Goal: Task Accomplishment & Management: Use online tool/utility

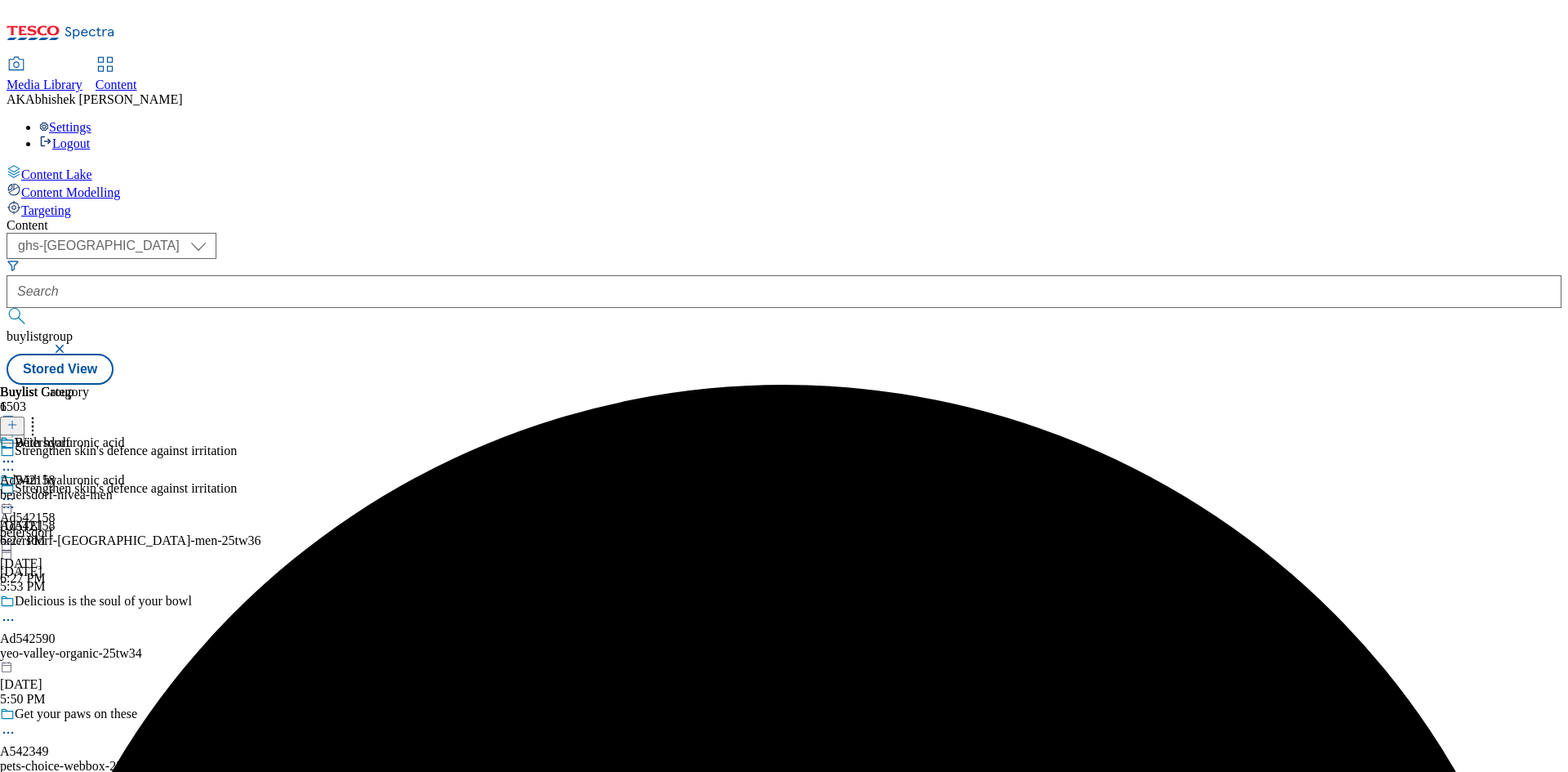
select select "ghs-[GEOGRAPHIC_DATA]"
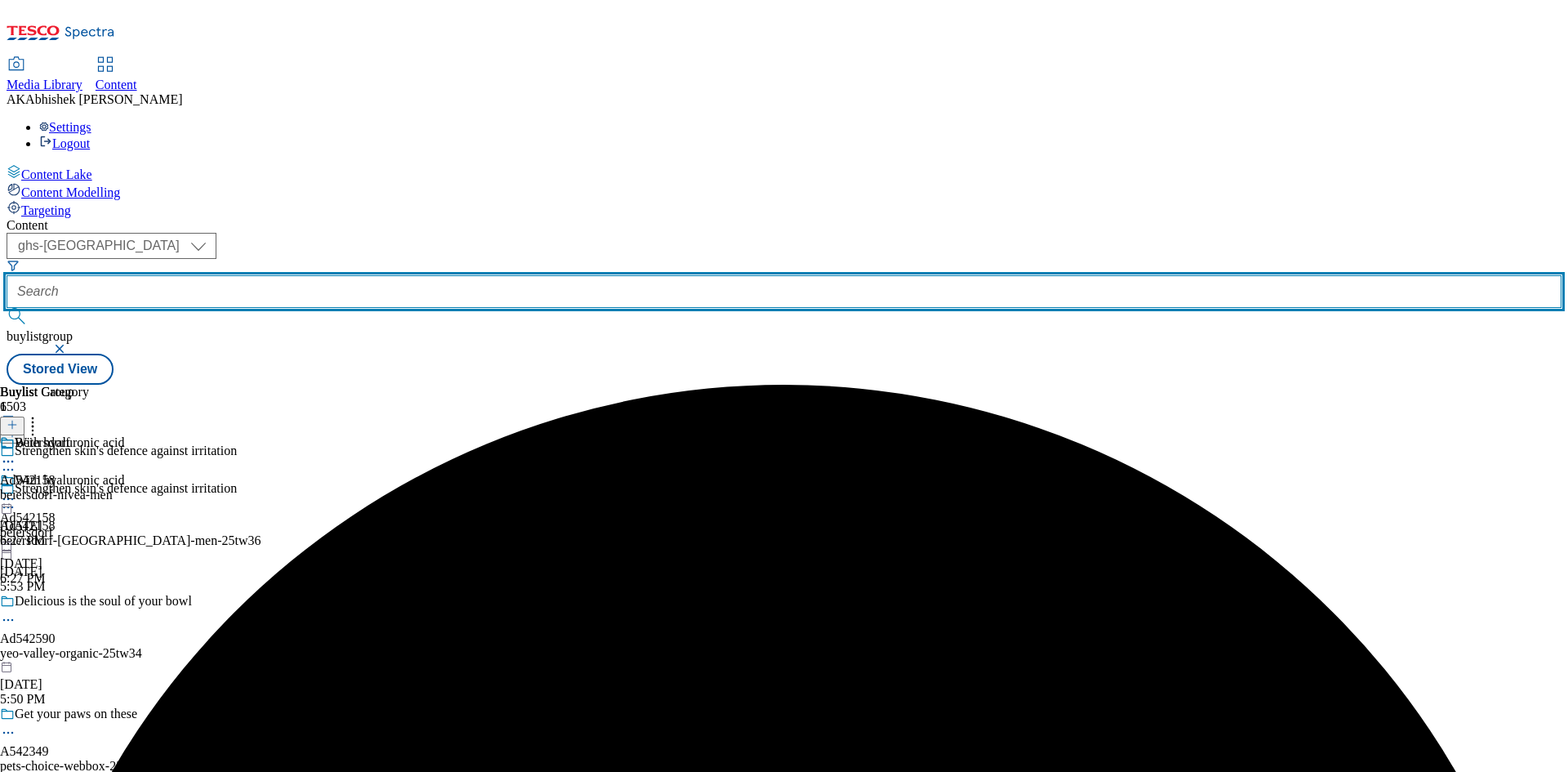
click at [401, 275] on input "text" at bounding box center [784, 291] width 1556 height 33
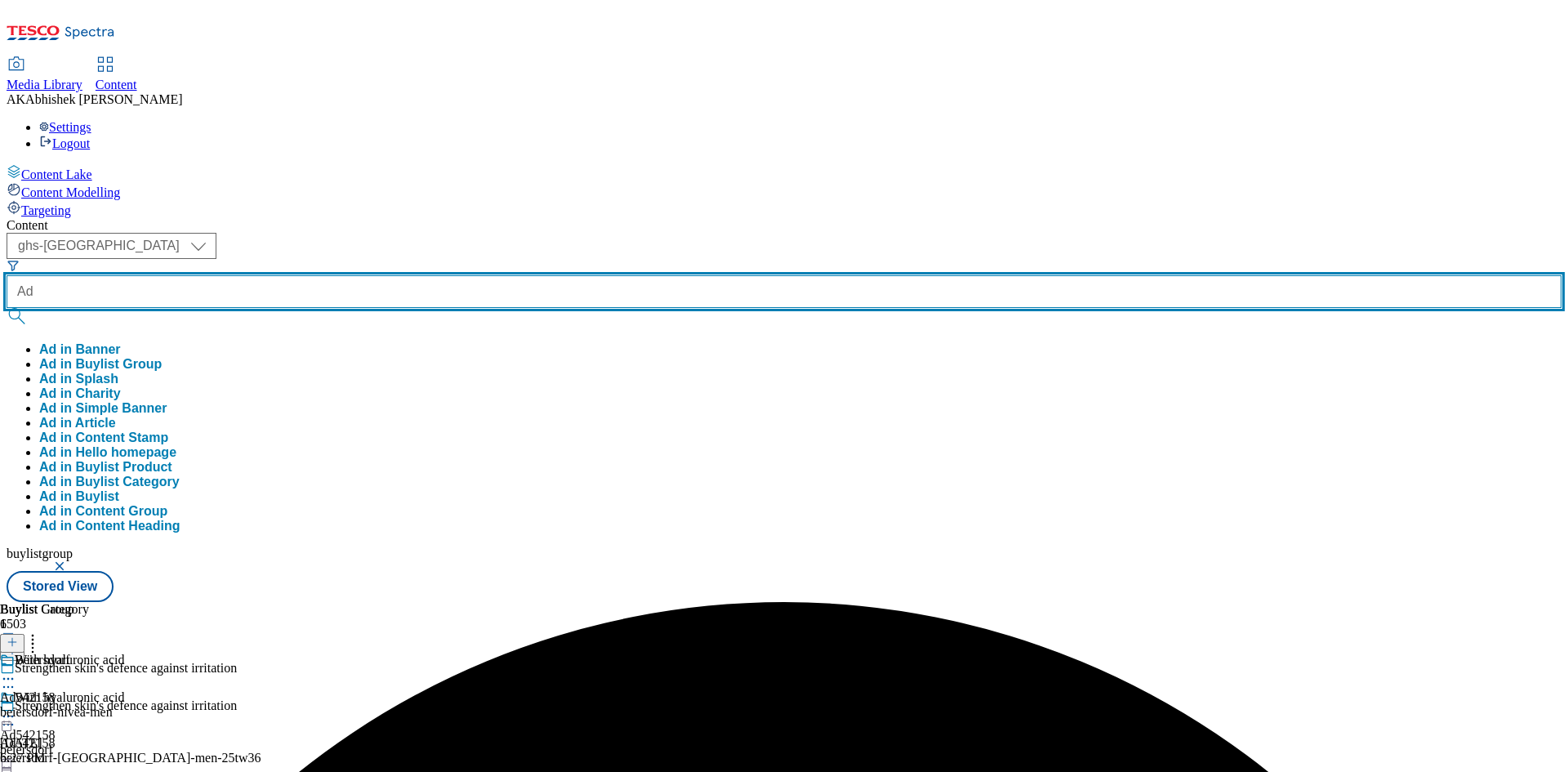
paste input "542192"
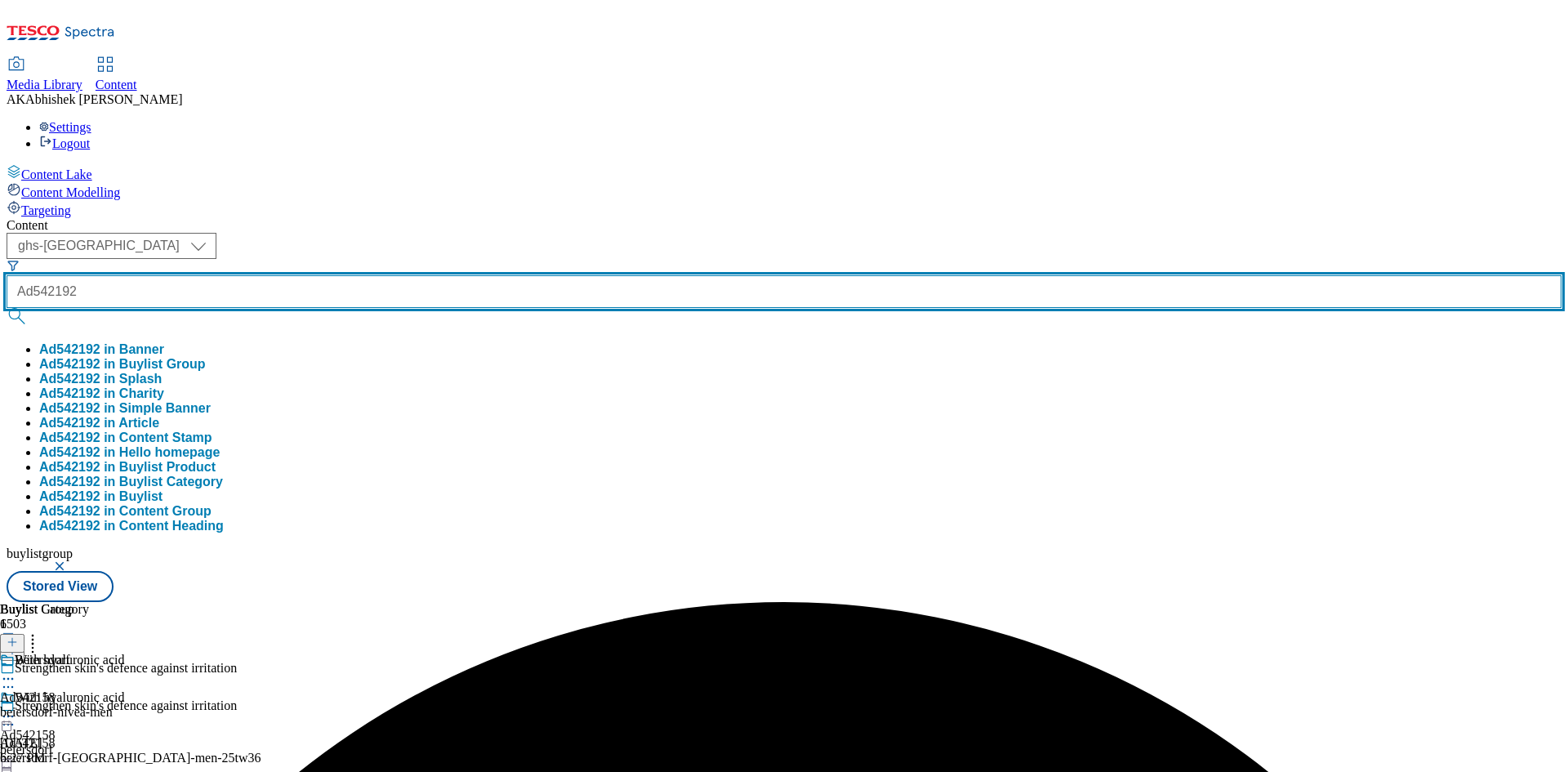
type input "Ad542192"
click at [6, 308] on button "submit" at bounding box center [18, 316] width 23 height 16
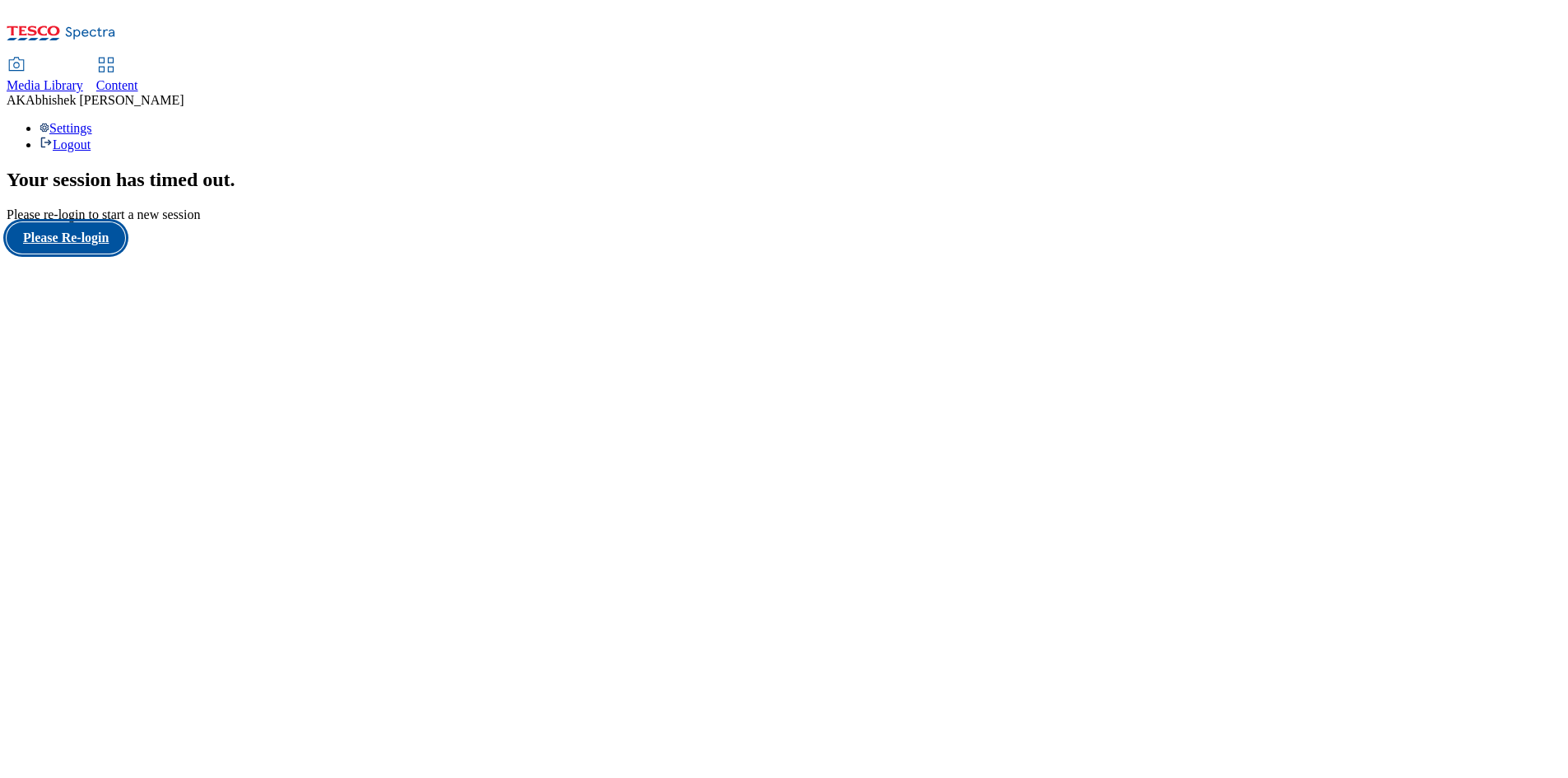
click at [94, 253] on button "Please Re-login" at bounding box center [65, 237] width 119 height 31
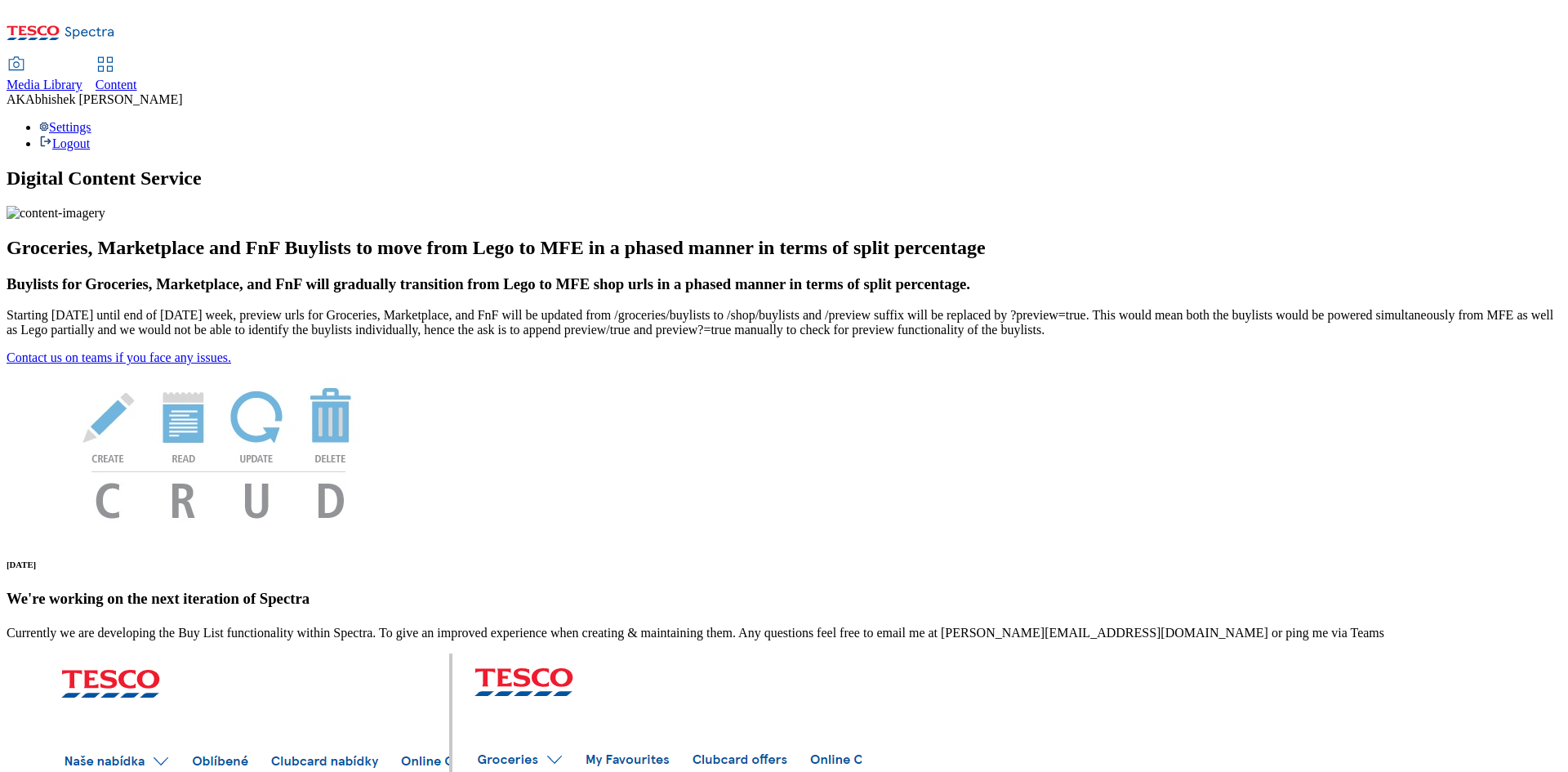
click at [137, 78] on span "Content" at bounding box center [116, 85] width 42 height 14
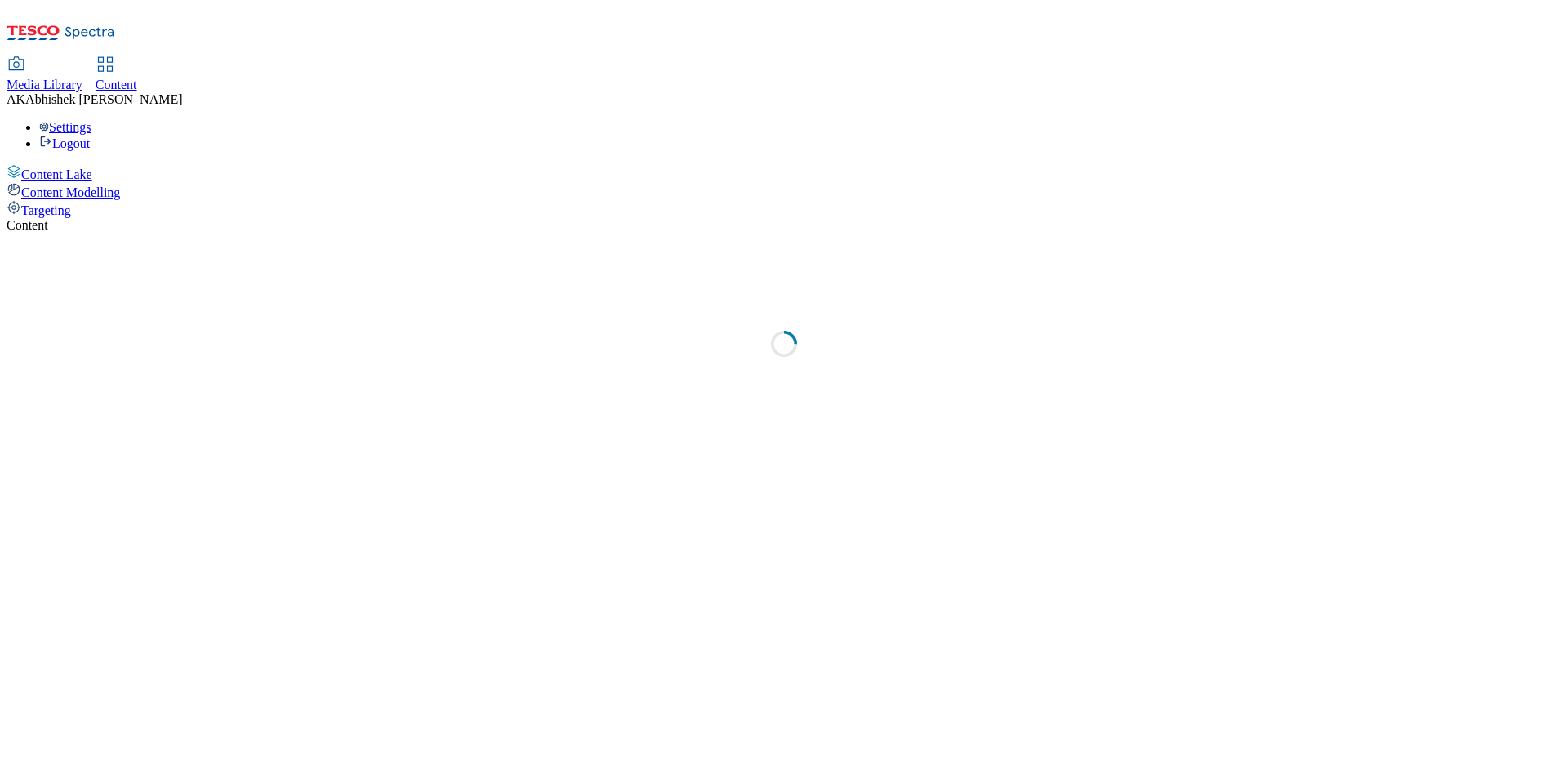
select select "ghs-uk"
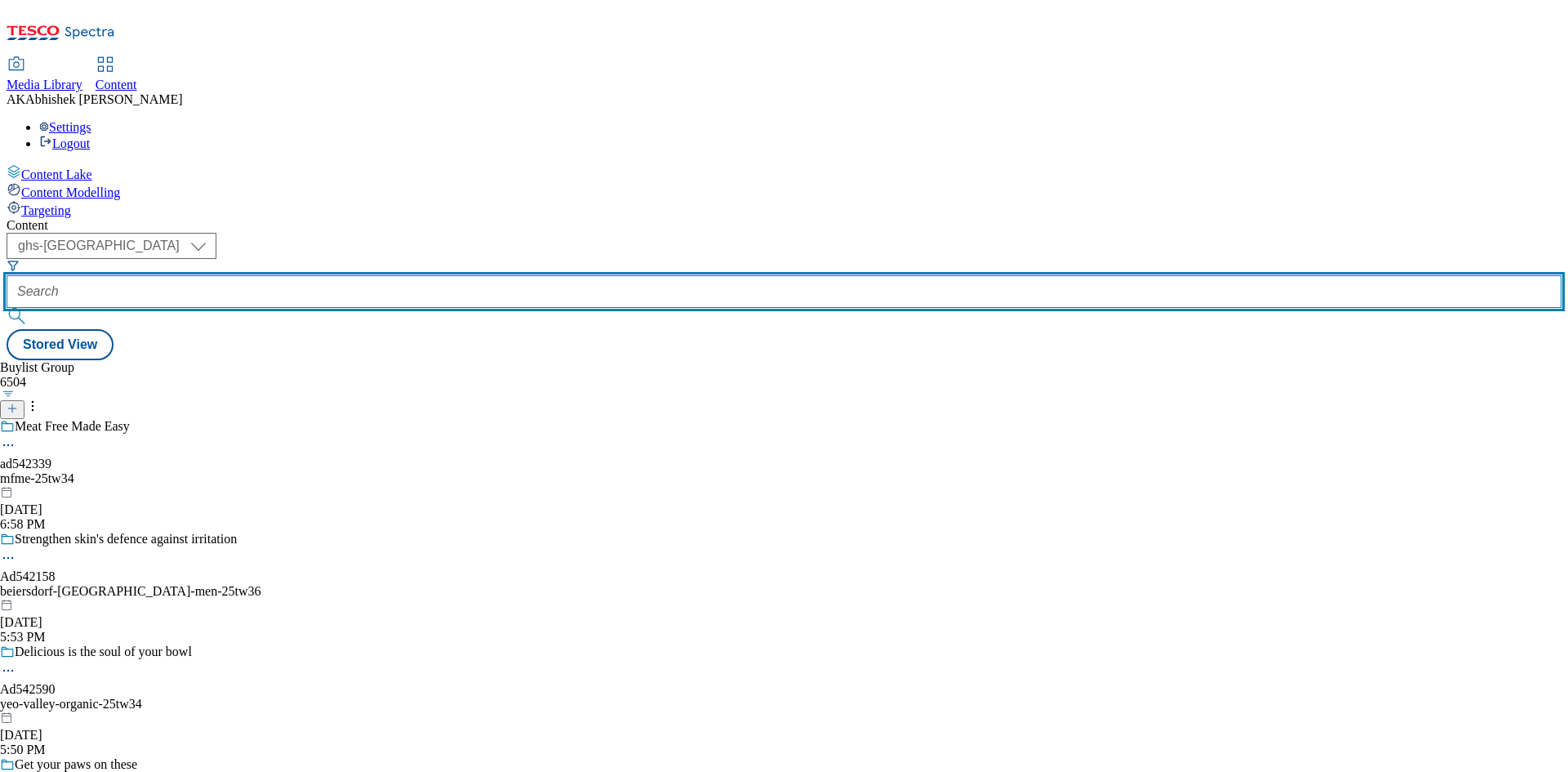
click at [384, 275] on input "text" at bounding box center [784, 291] width 1556 height 33
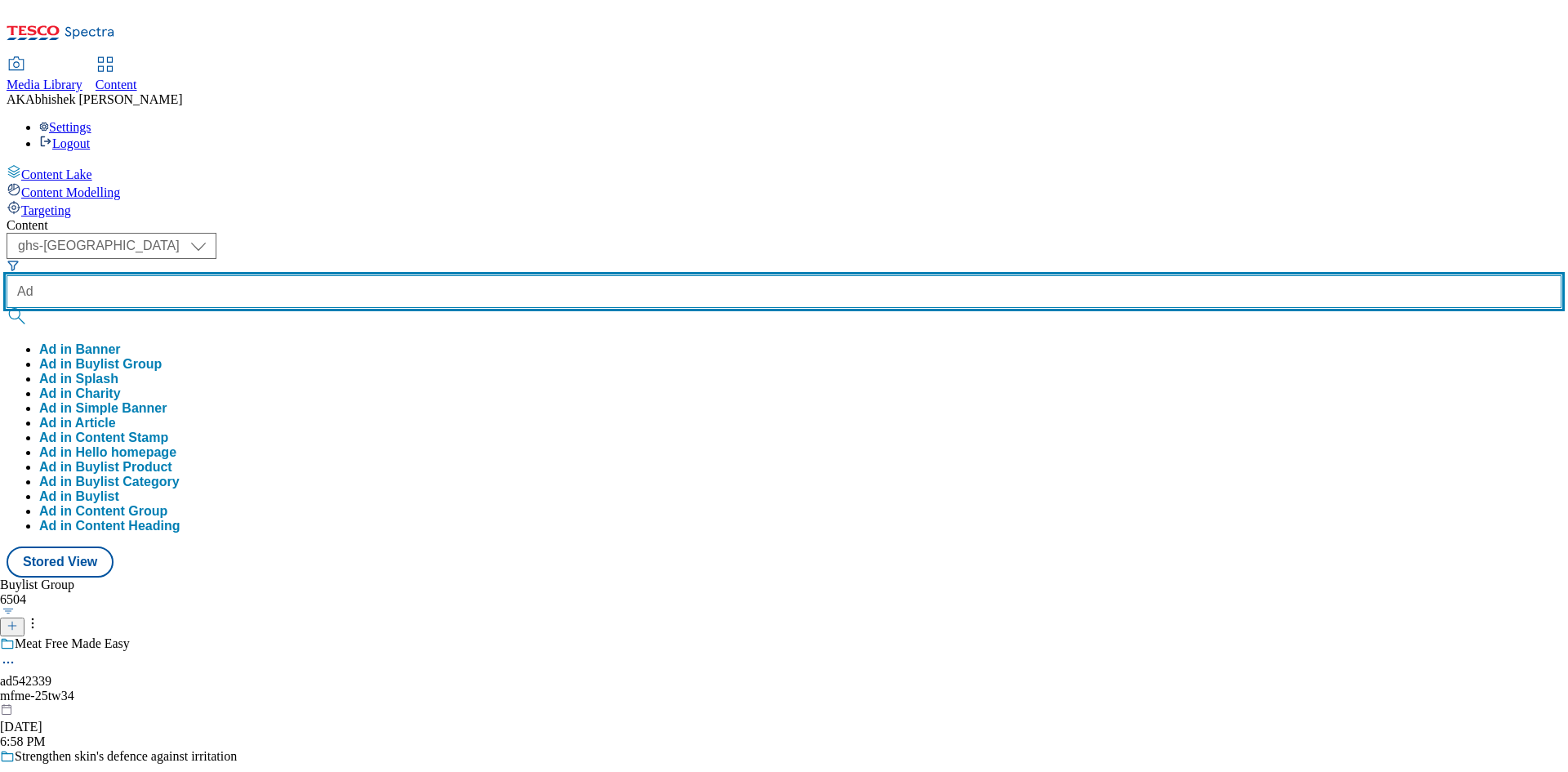
paste input "542192"
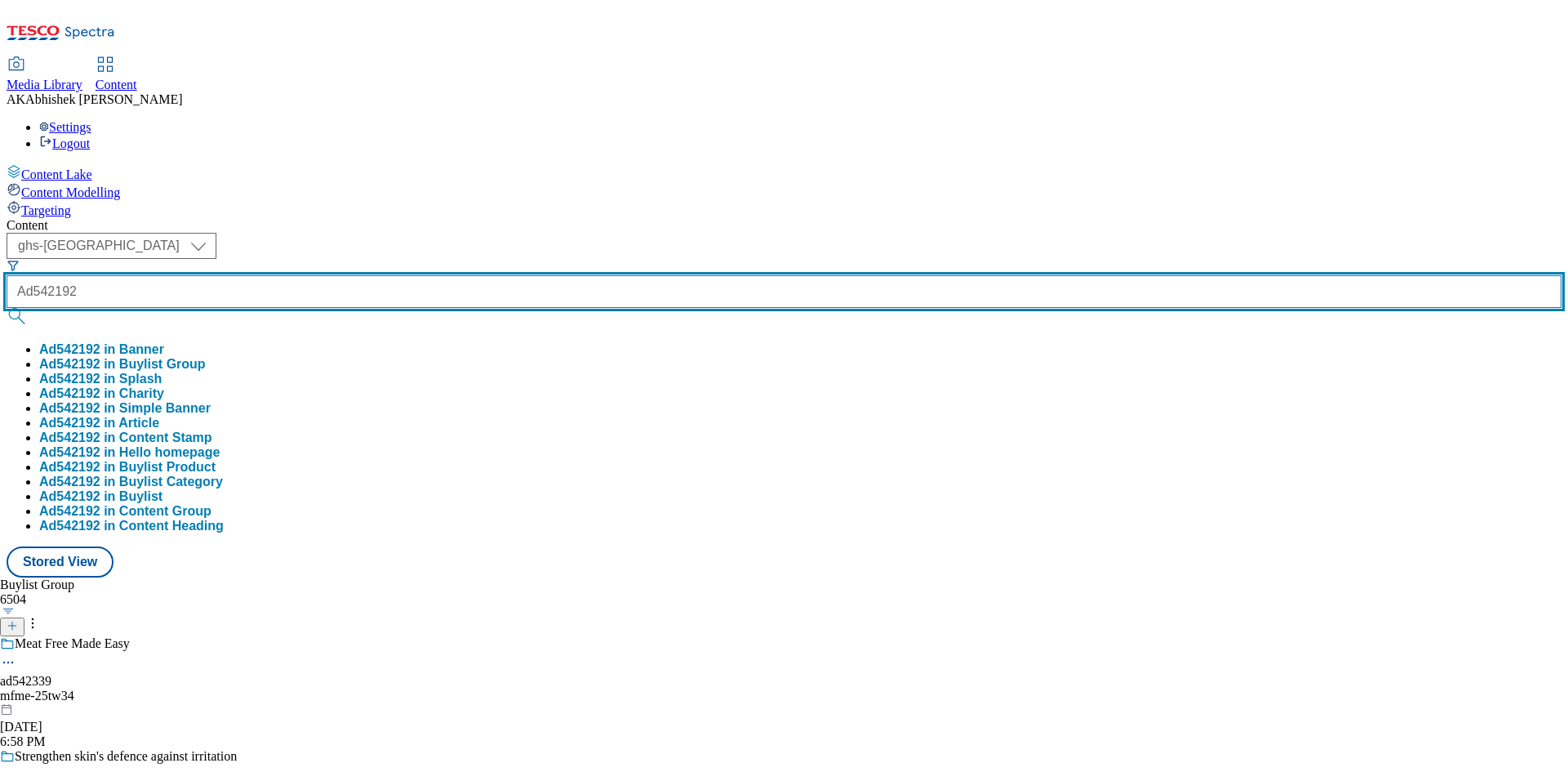
type input "Ad542192"
click at [6, 308] on button "submit" at bounding box center [18, 316] width 23 height 16
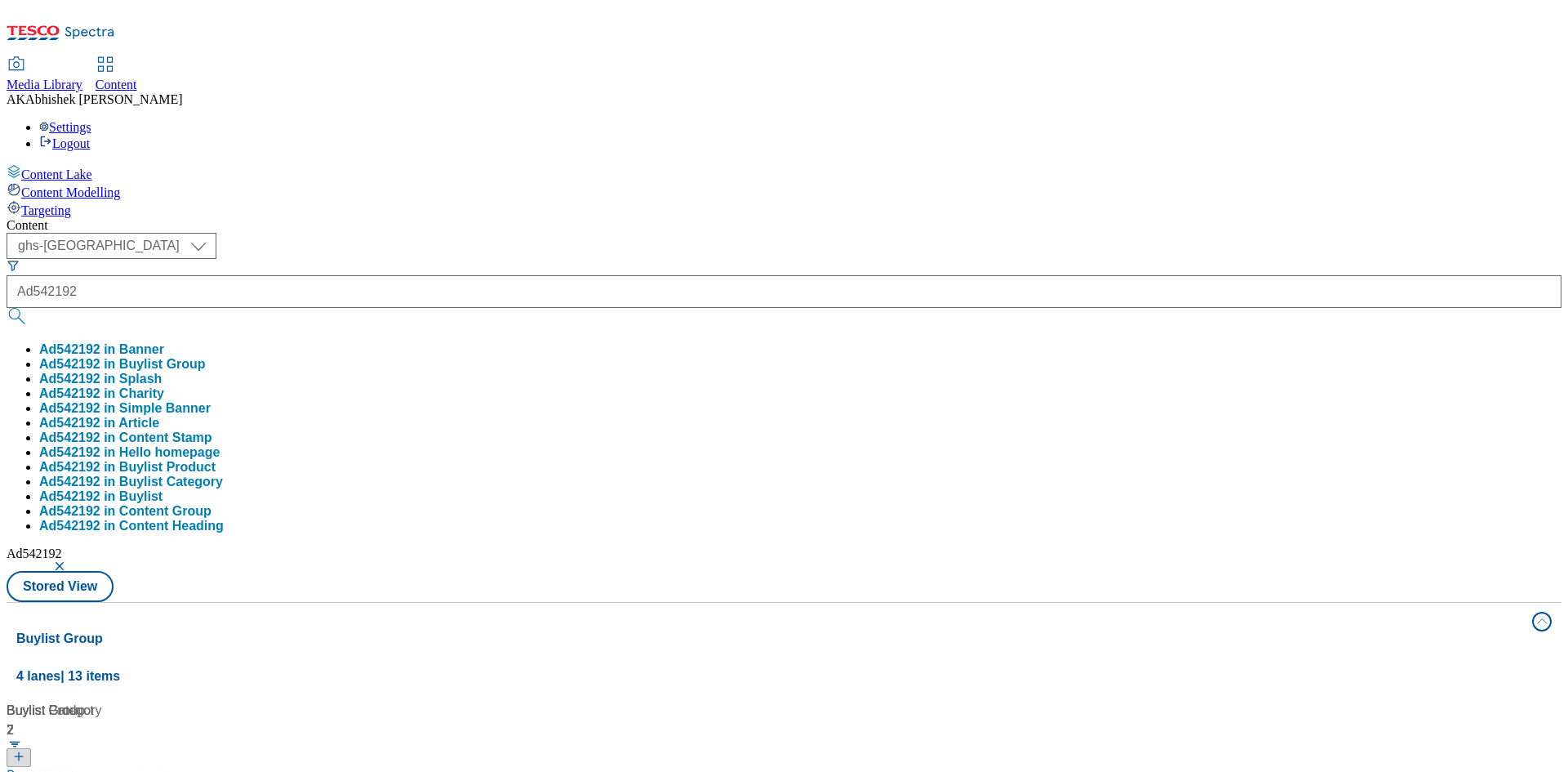
click at [679, 233] on div "( optional ) ghs-roi ghs-uk ghs-uk Ad542192 Ad542192 in Banner Ad542192 in Buyl…" at bounding box center [784, 417] width 1556 height 369
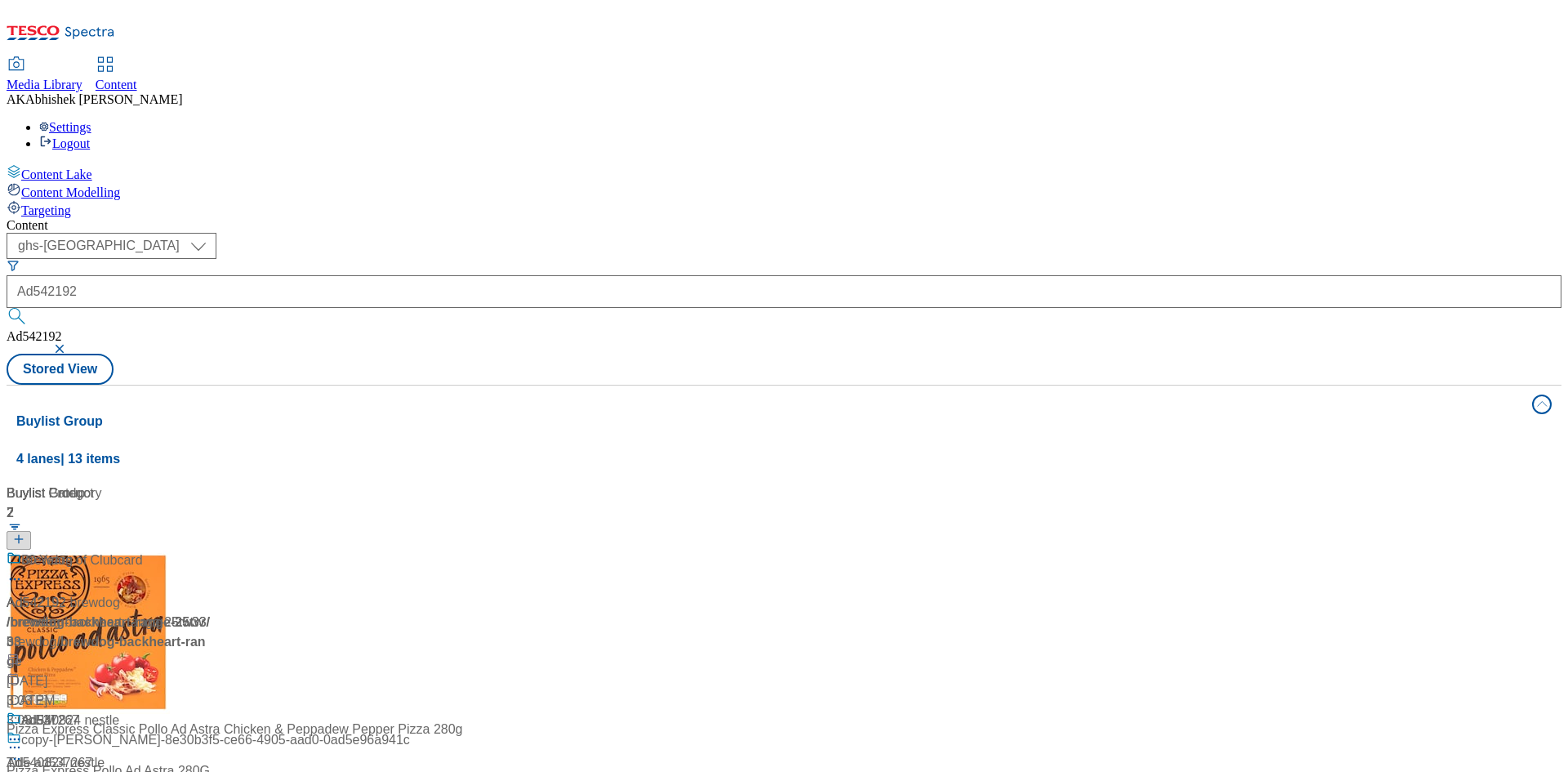
click at [210, 550] on div "Every little helps" at bounding box center [108, 571] width 204 height 42
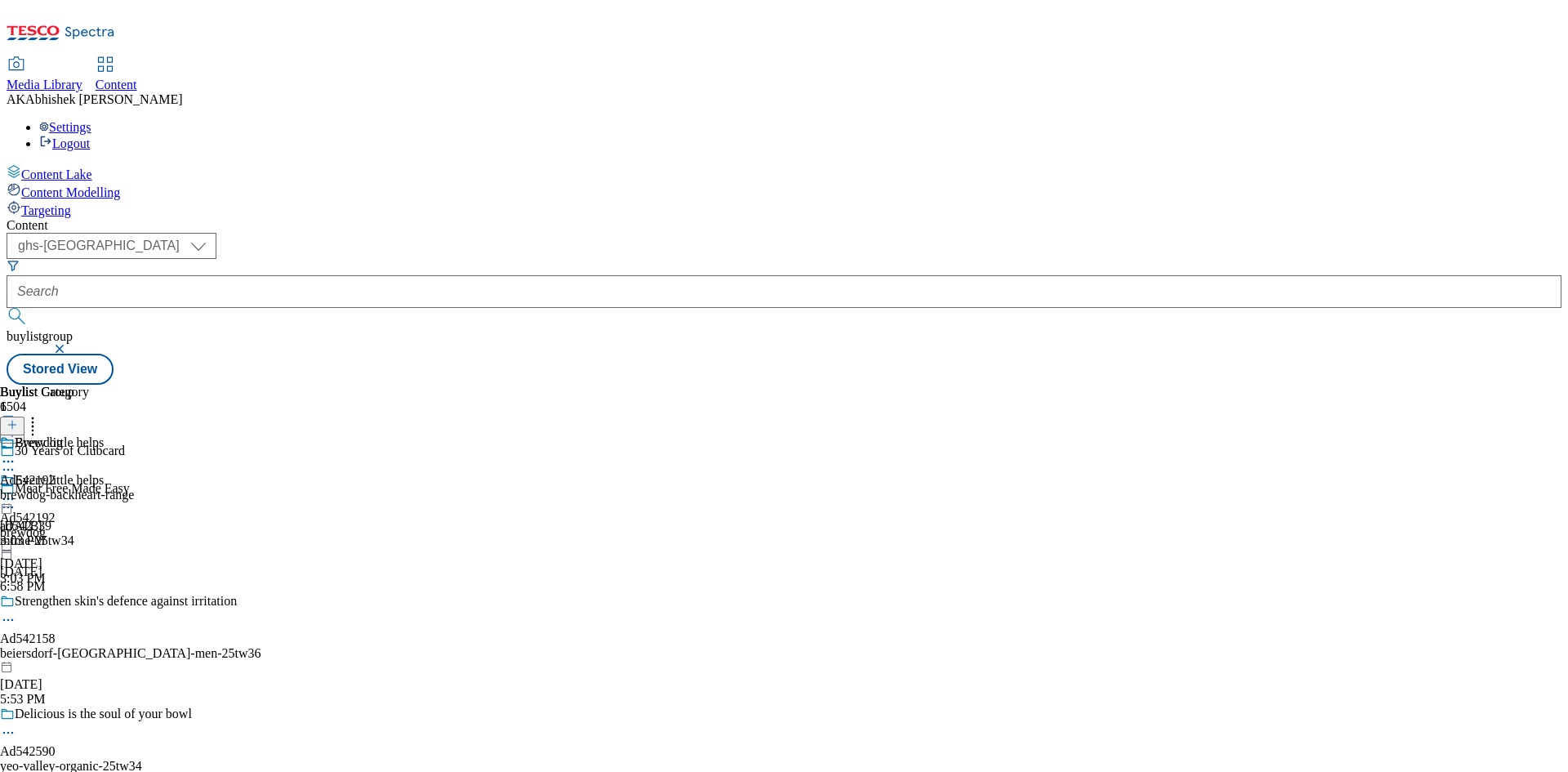
click at [16, 491] on icon at bounding box center [8, 499] width 16 height 16
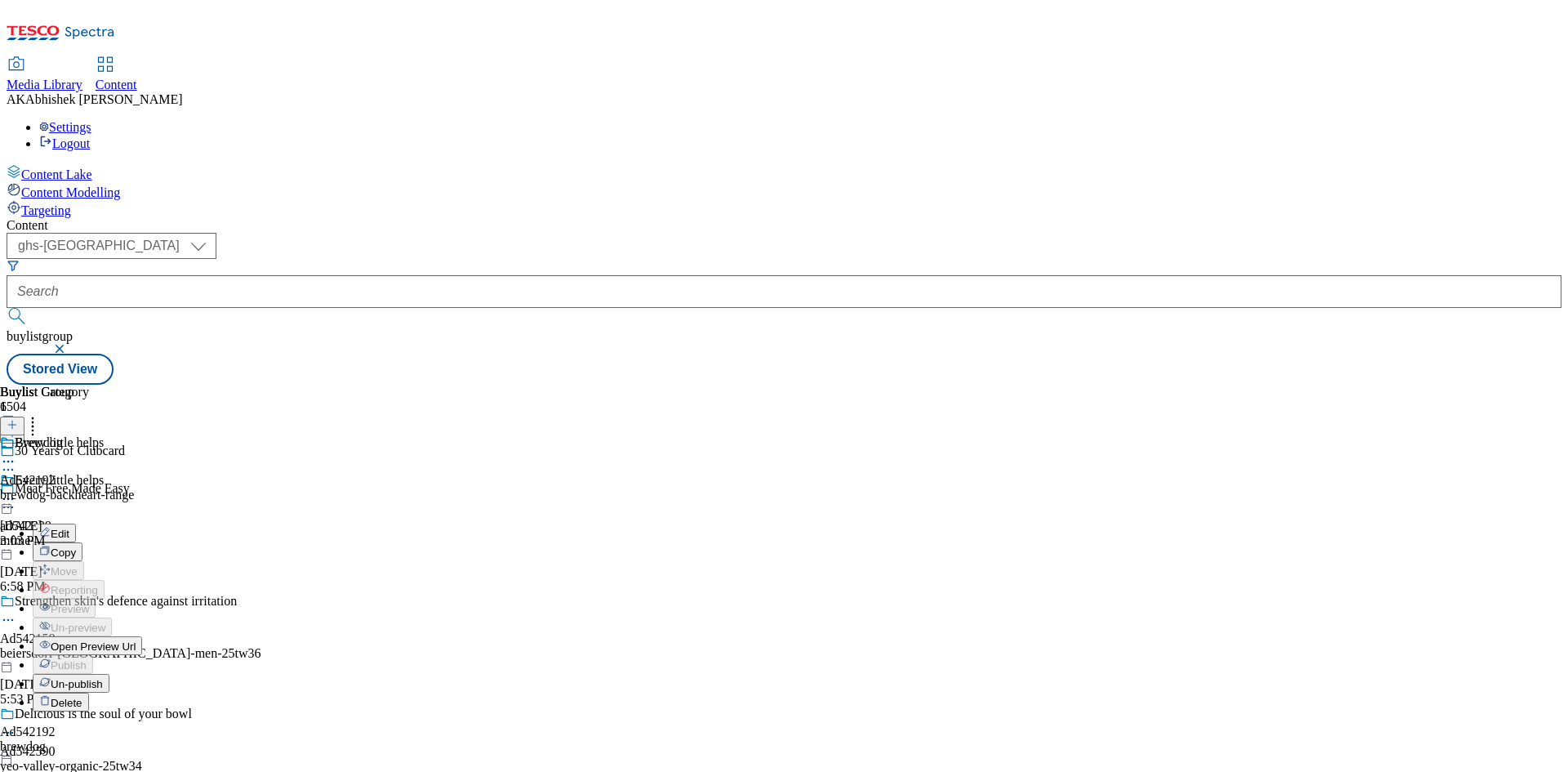
click at [70, 528] on span "Edit" at bounding box center [59, 534] width 19 height 12
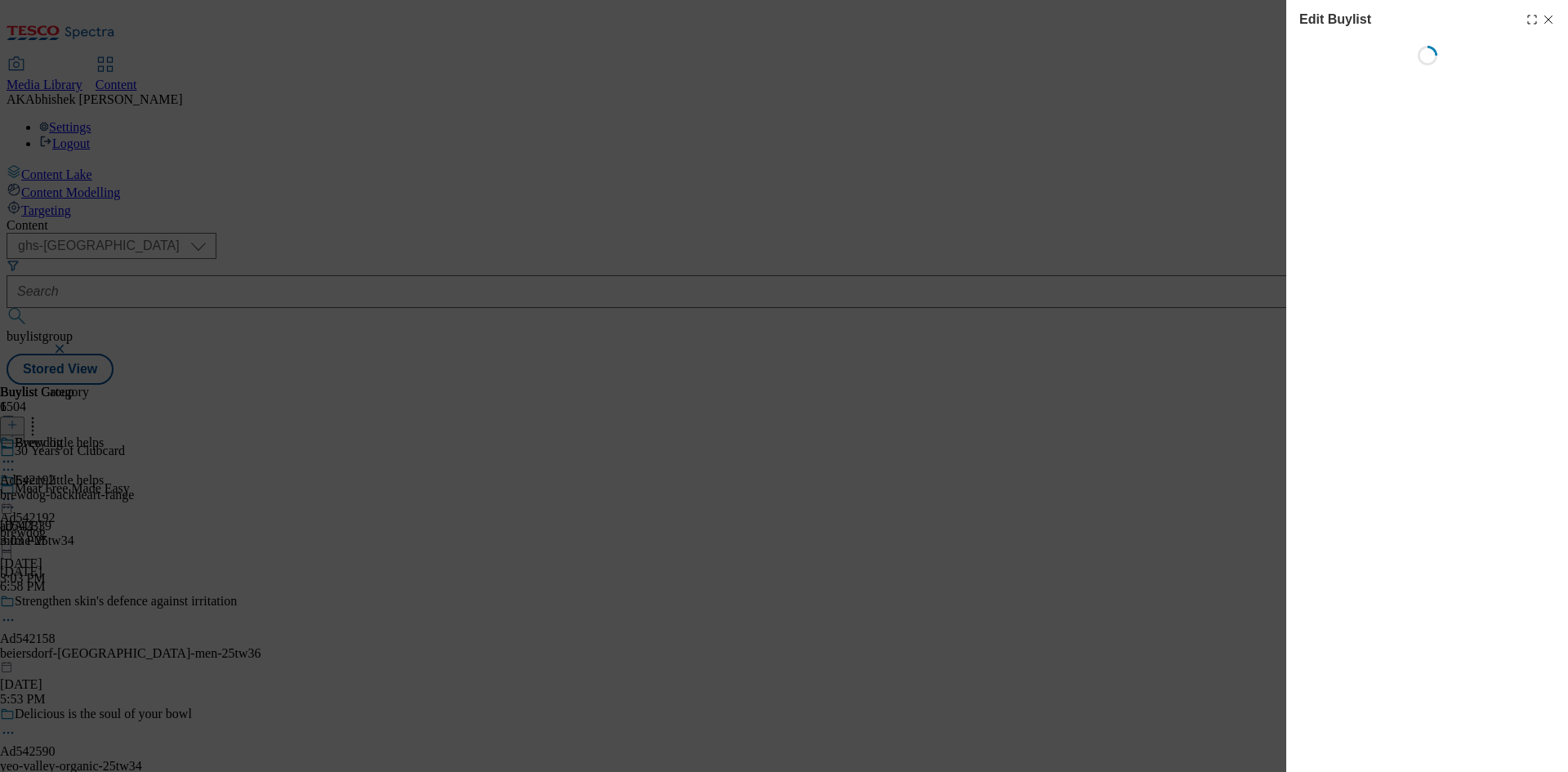
select select "tactical"
select select "supplier funded short term 1-3 weeks"
select select "dunnhumby"
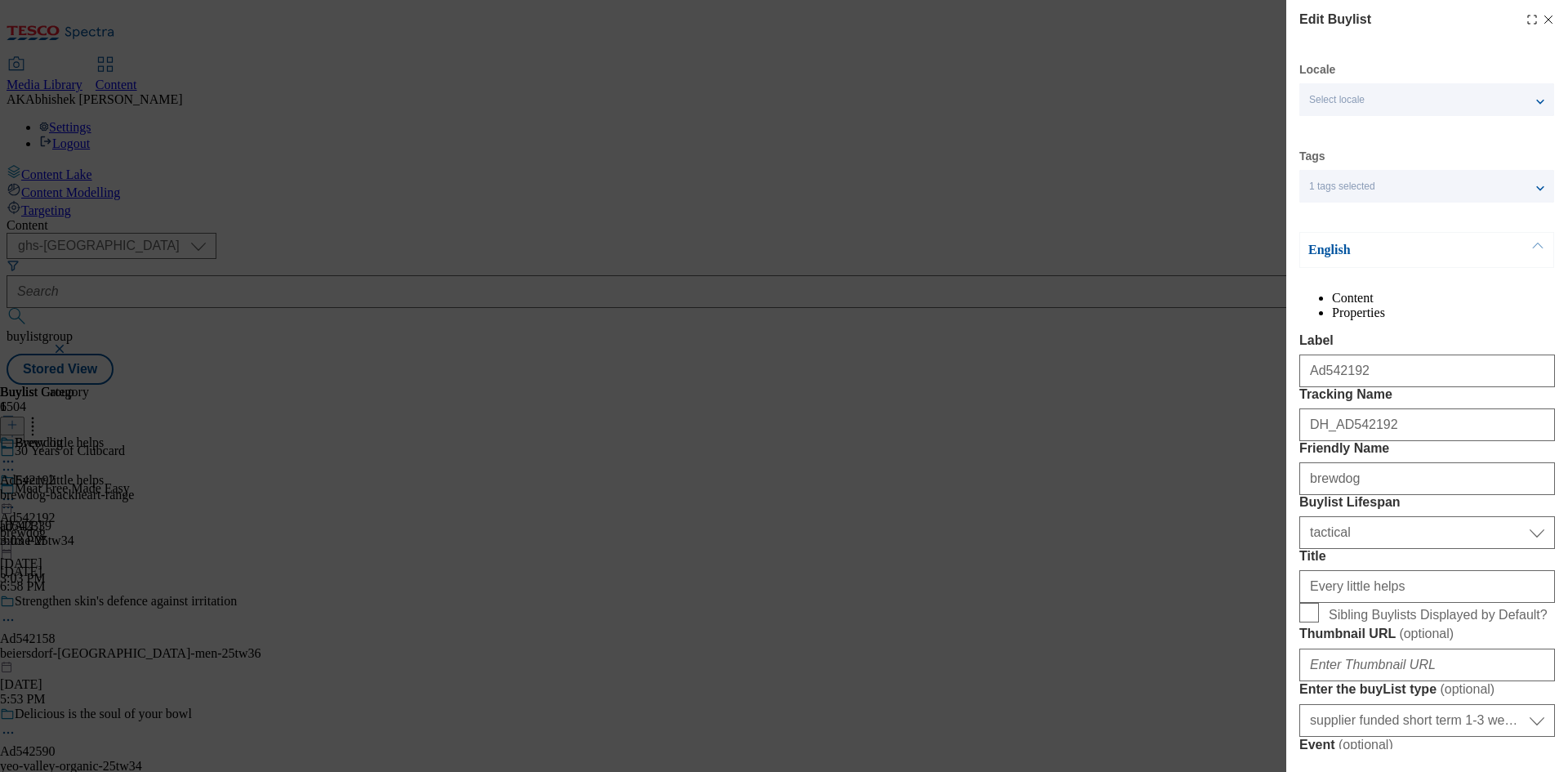
select select "Banner"
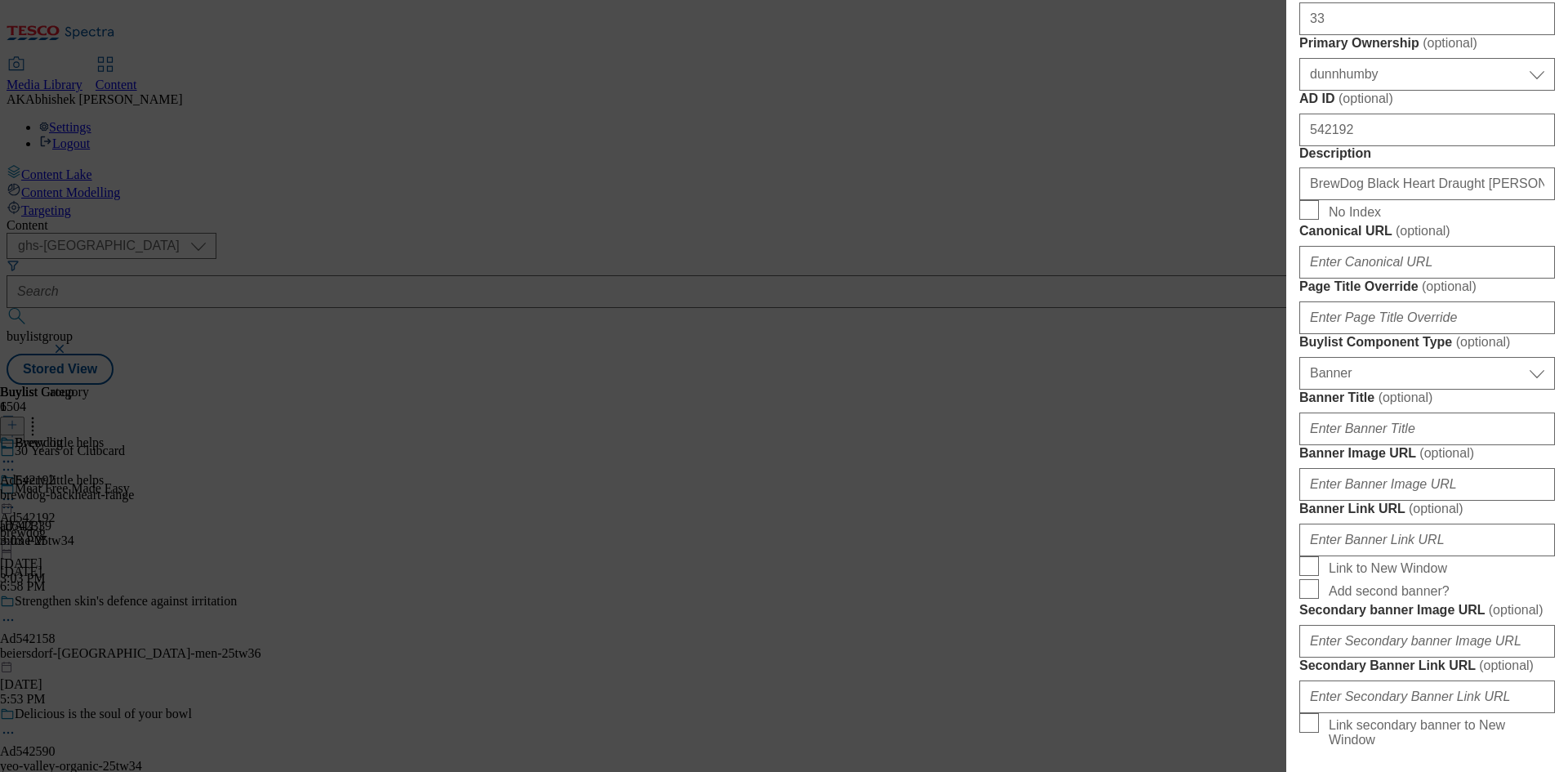
scroll to position [817, 0]
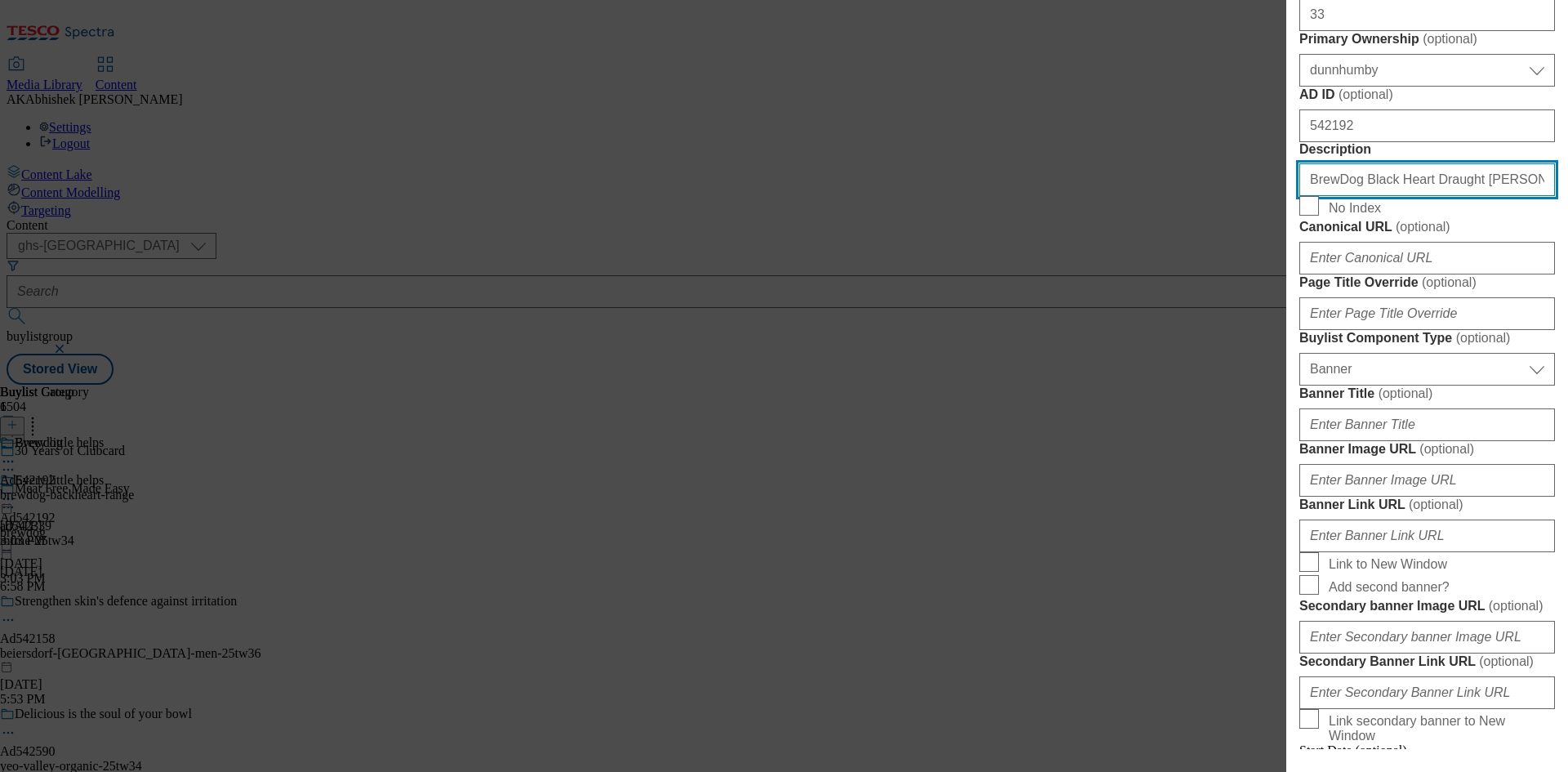
click at [1426, 196] on input "BrewDog Black Heart Draught Stout 4 x 440ml" at bounding box center [1426, 180] width 256 height 33
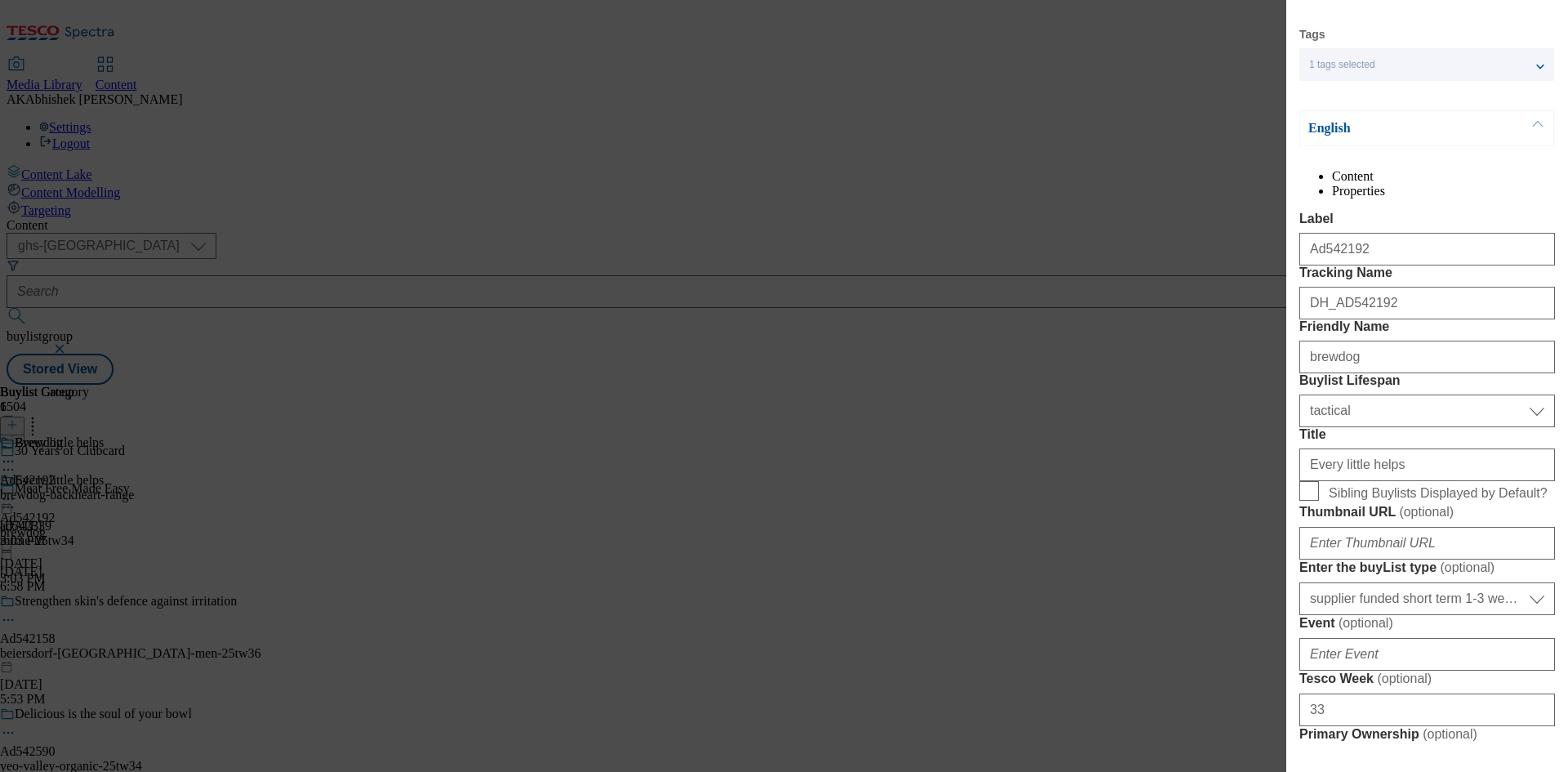
scroll to position [81, 0]
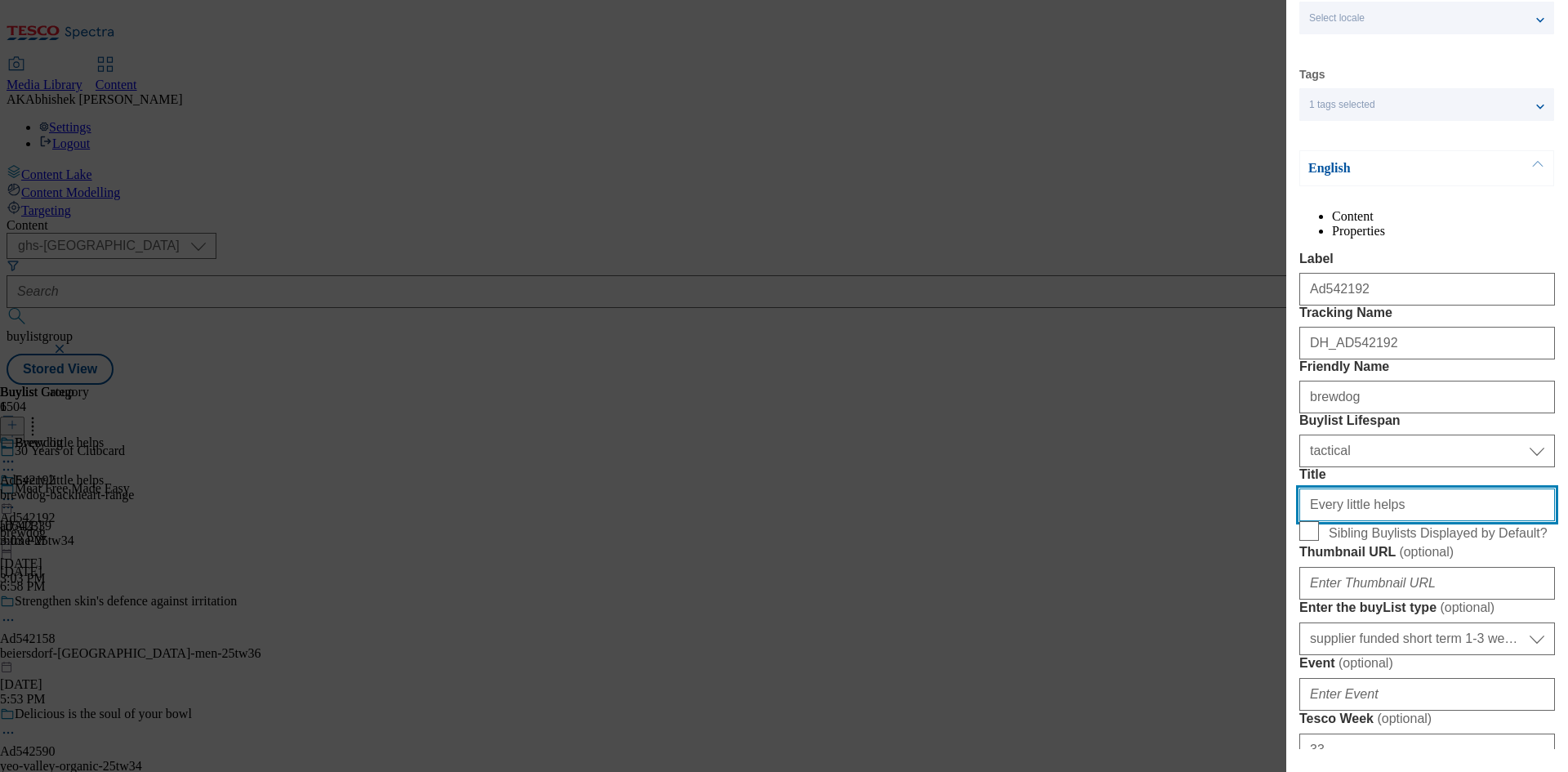
click at [1427, 521] on input "Every little helps" at bounding box center [1426, 504] width 256 height 33
paste input "xplore the range Black Heart, Estrella and Menabrea"
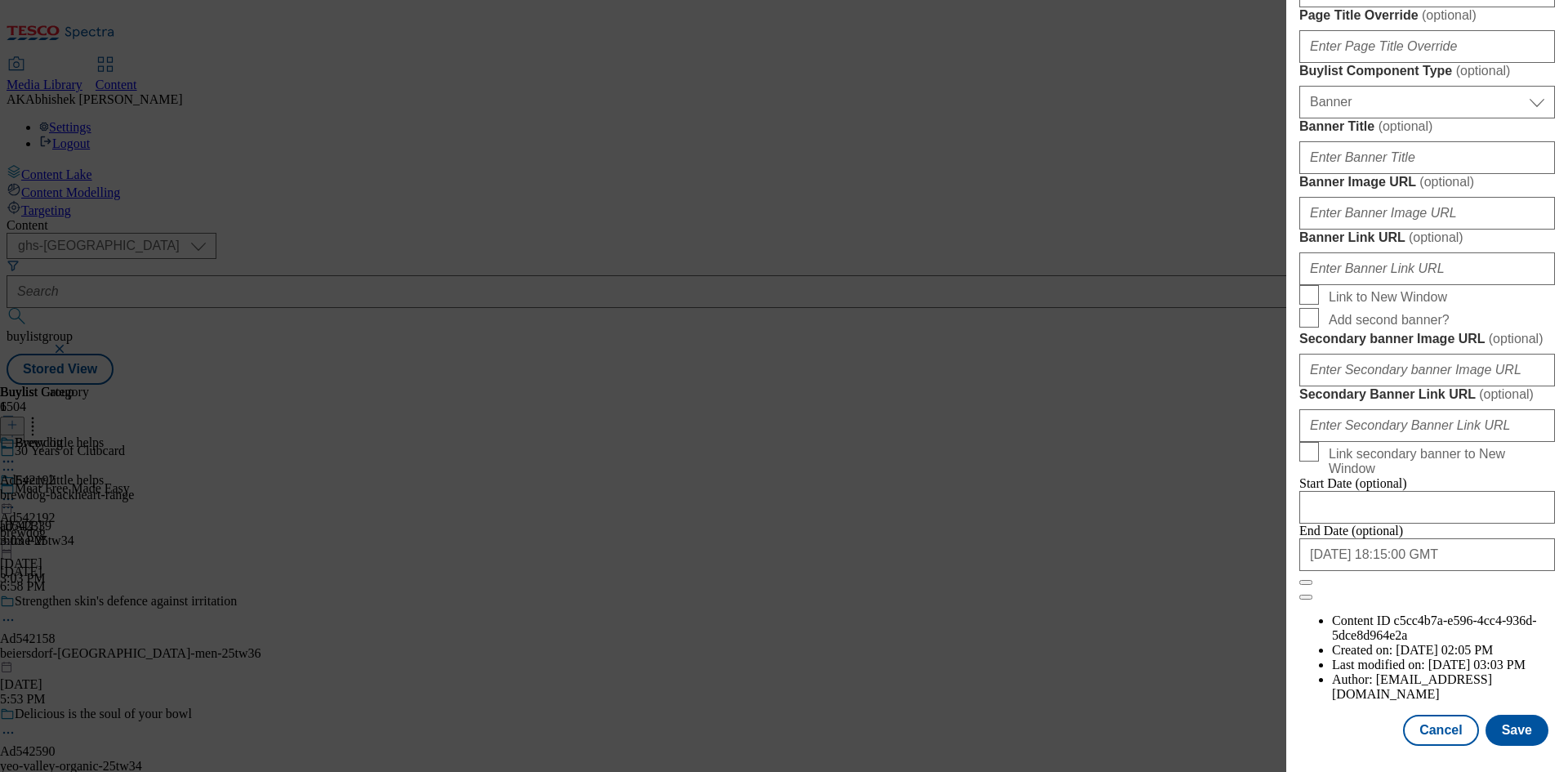
scroll to position [1691, 0]
type input "Explore the range Black Heart, Estrella and Menabrea"
click at [1515, 729] on button "Save" at bounding box center [1517, 730] width 63 height 31
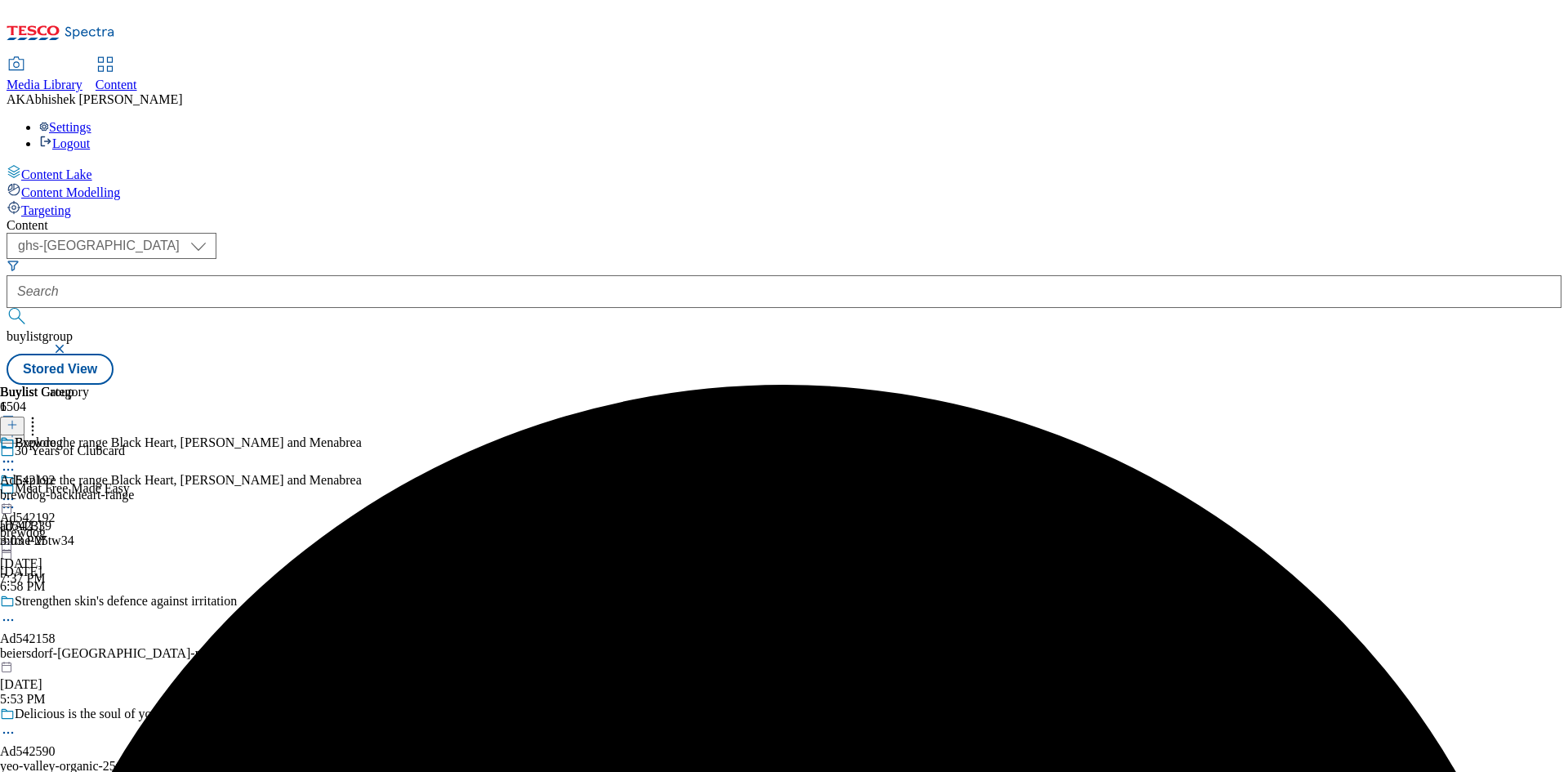
click at [134, 435] on div "Brewdog Ad542192 brewdog-backheart-range Oct 7, 2025 3:03 PM" at bounding box center [66, 491] width 134 height 112
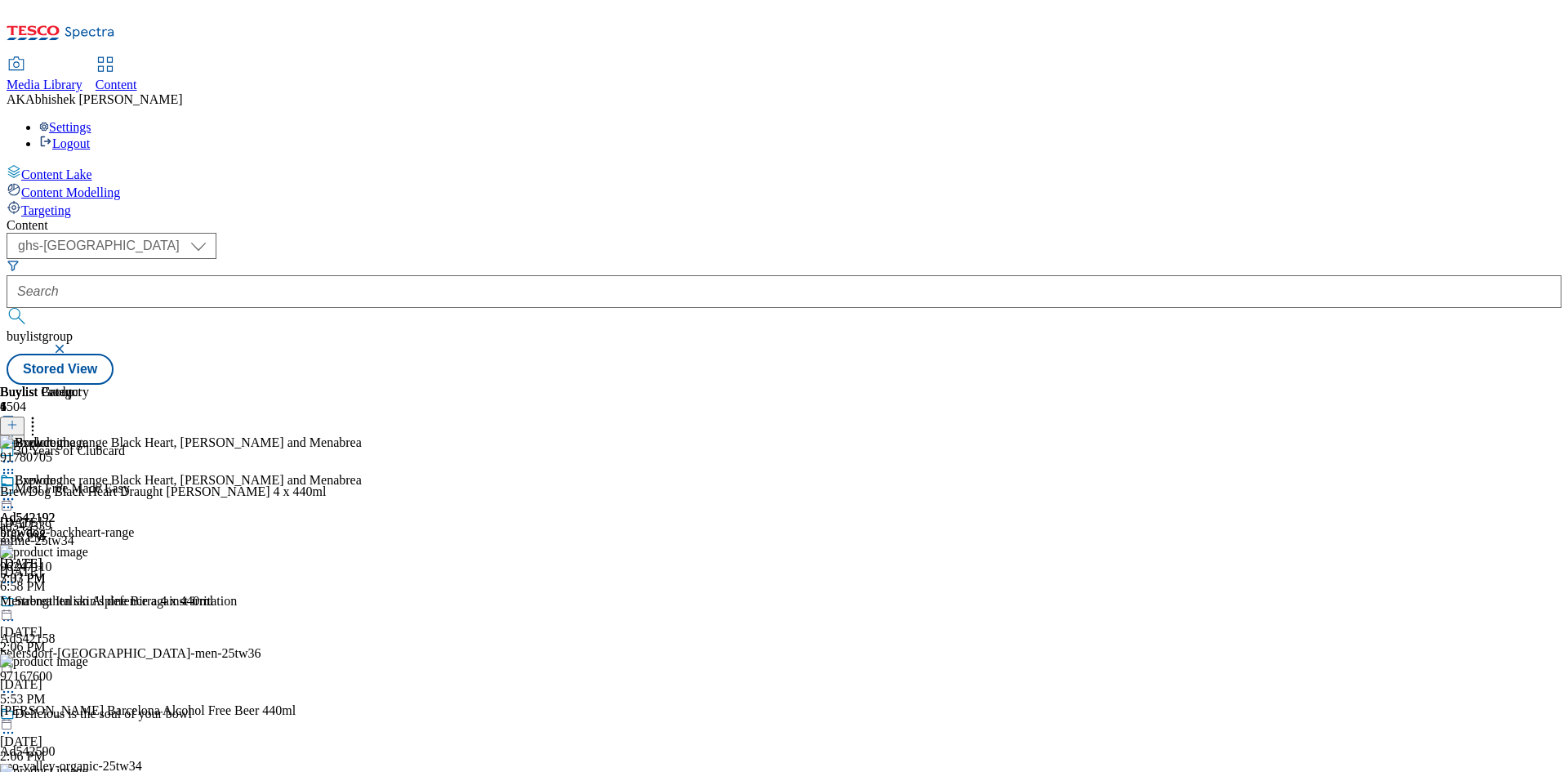
click at [16, 491] on icon at bounding box center [8, 499] width 16 height 16
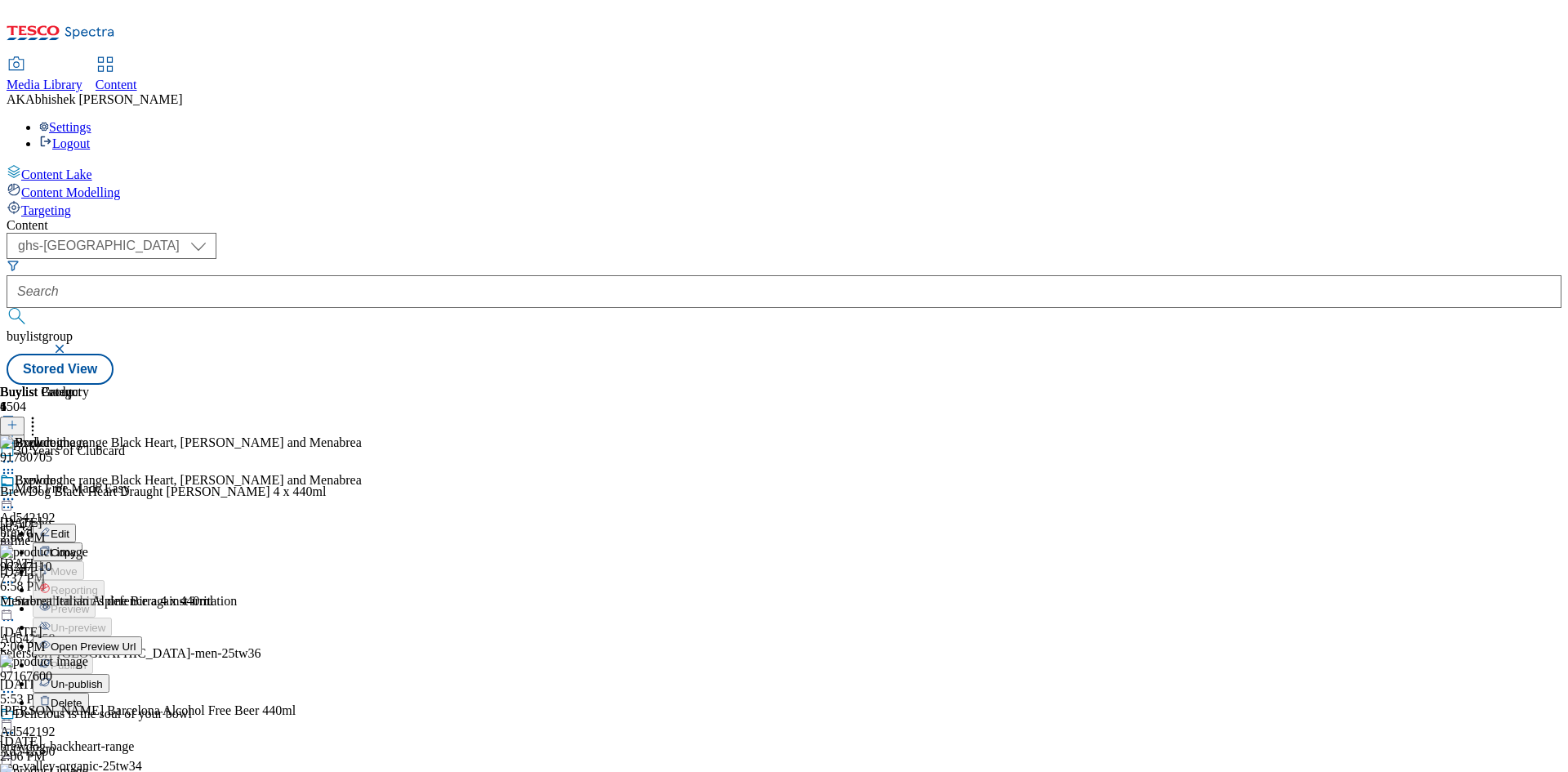
click at [70, 528] on span "Edit" at bounding box center [59, 534] width 19 height 12
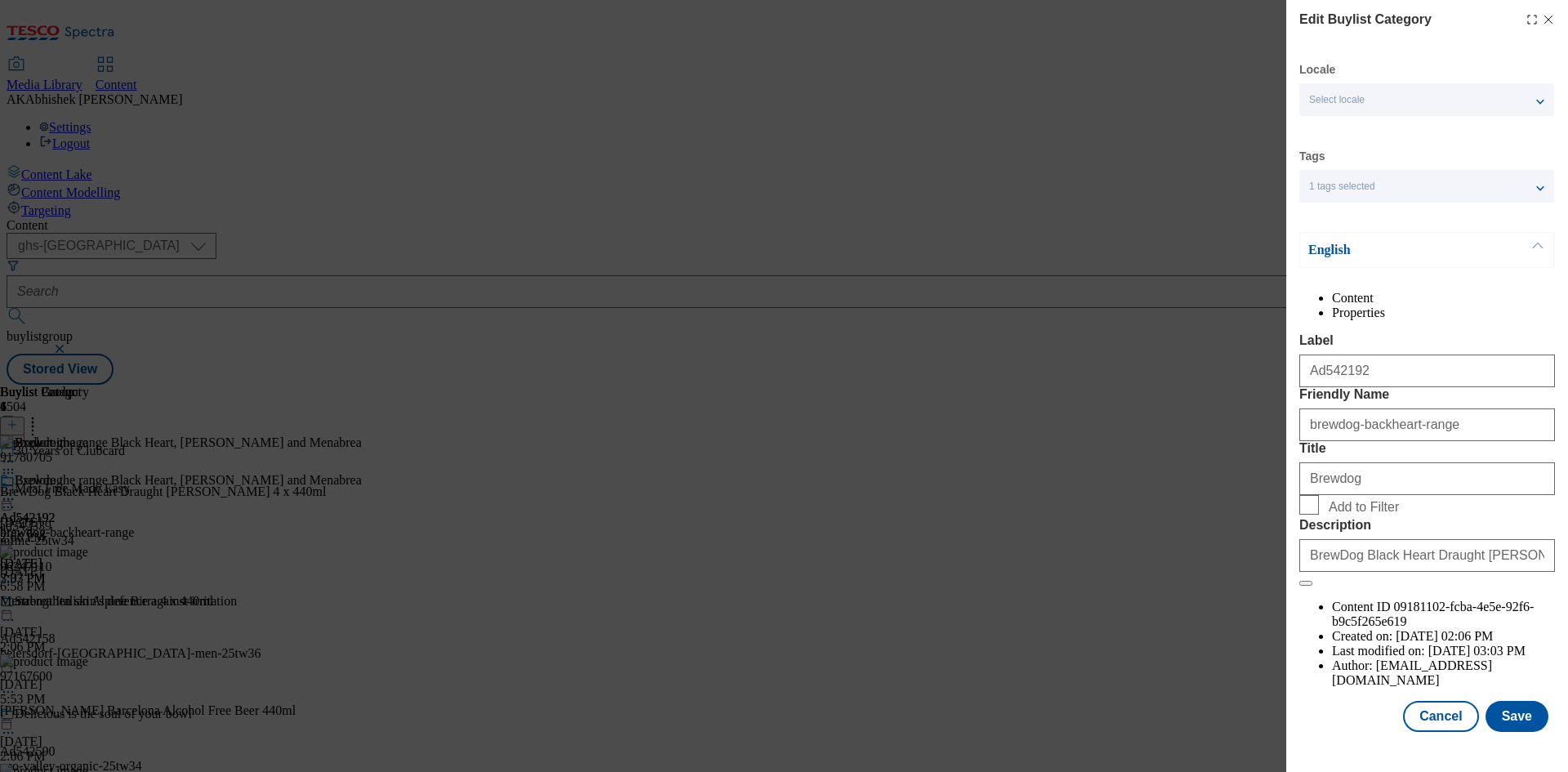
scroll to position [32, 0]
click at [1517, 732] on button "Save" at bounding box center [1517, 715] width 63 height 31
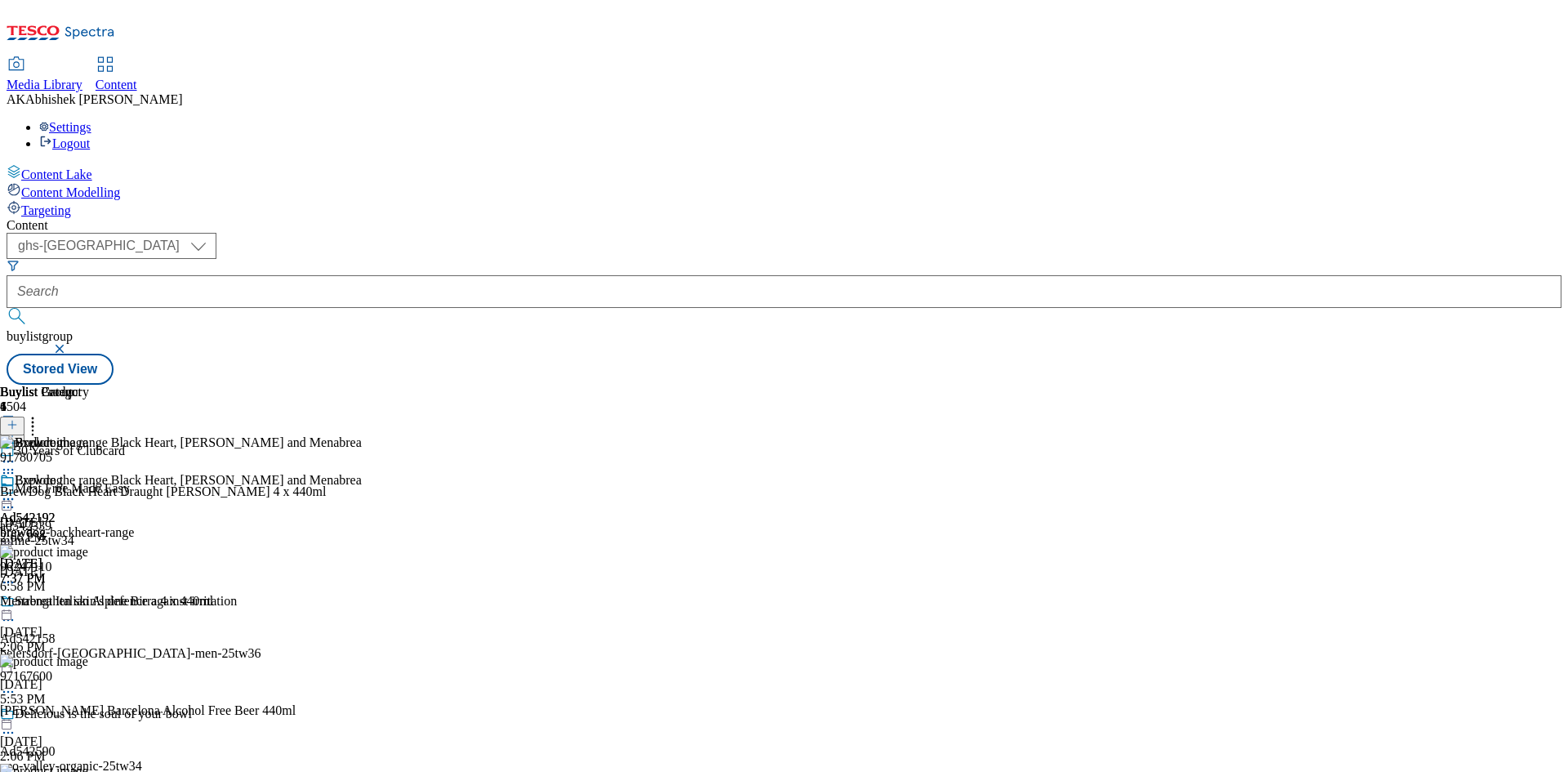
click at [16, 491] on icon at bounding box center [8, 499] width 16 height 16
click at [89, 603] on span "Preview" at bounding box center [69, 609] width 38 height 12
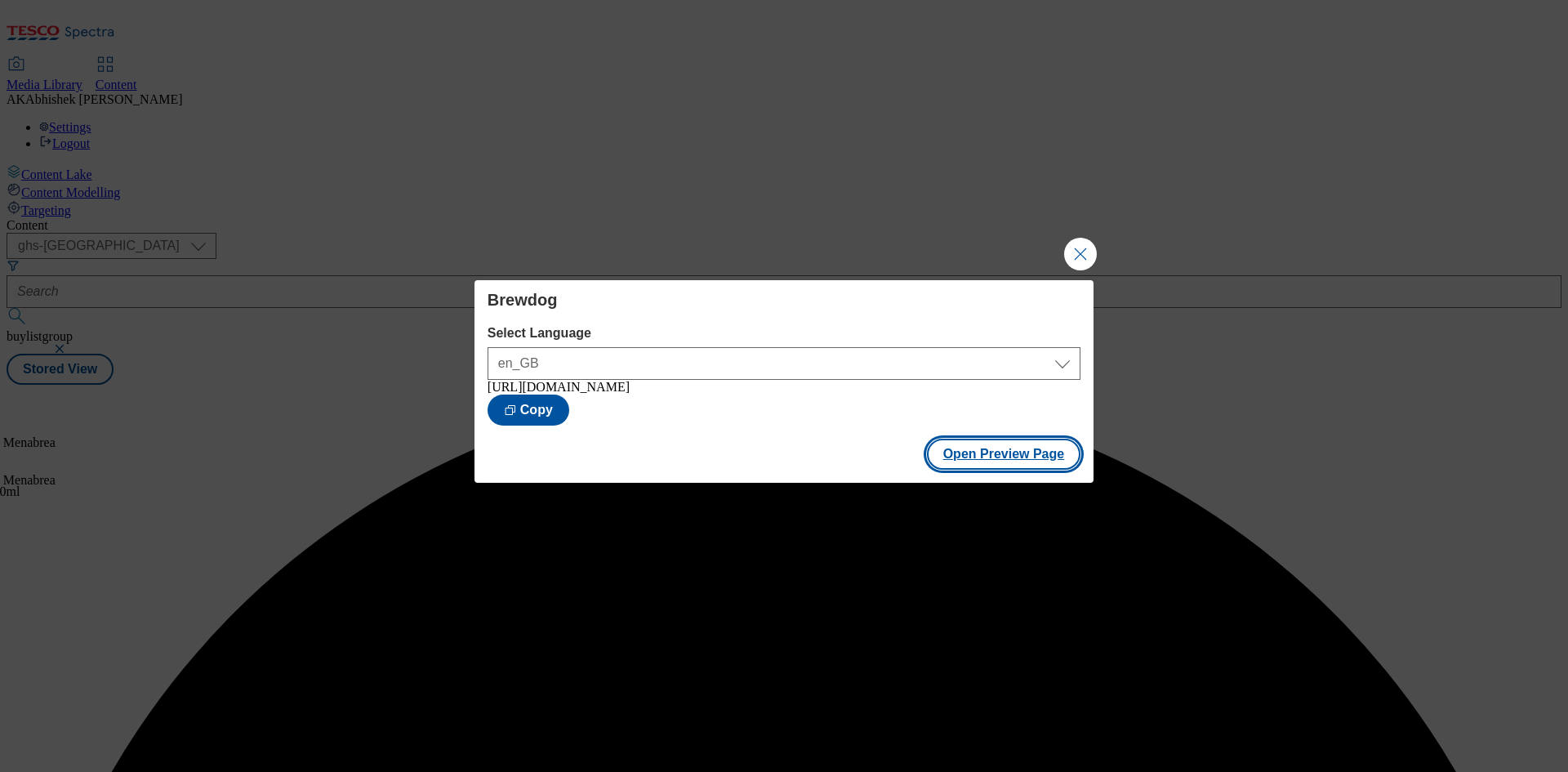
click at [1021, 465] on button "Open Preview Page" at bounding box center [1004, 454] width 155 height 31
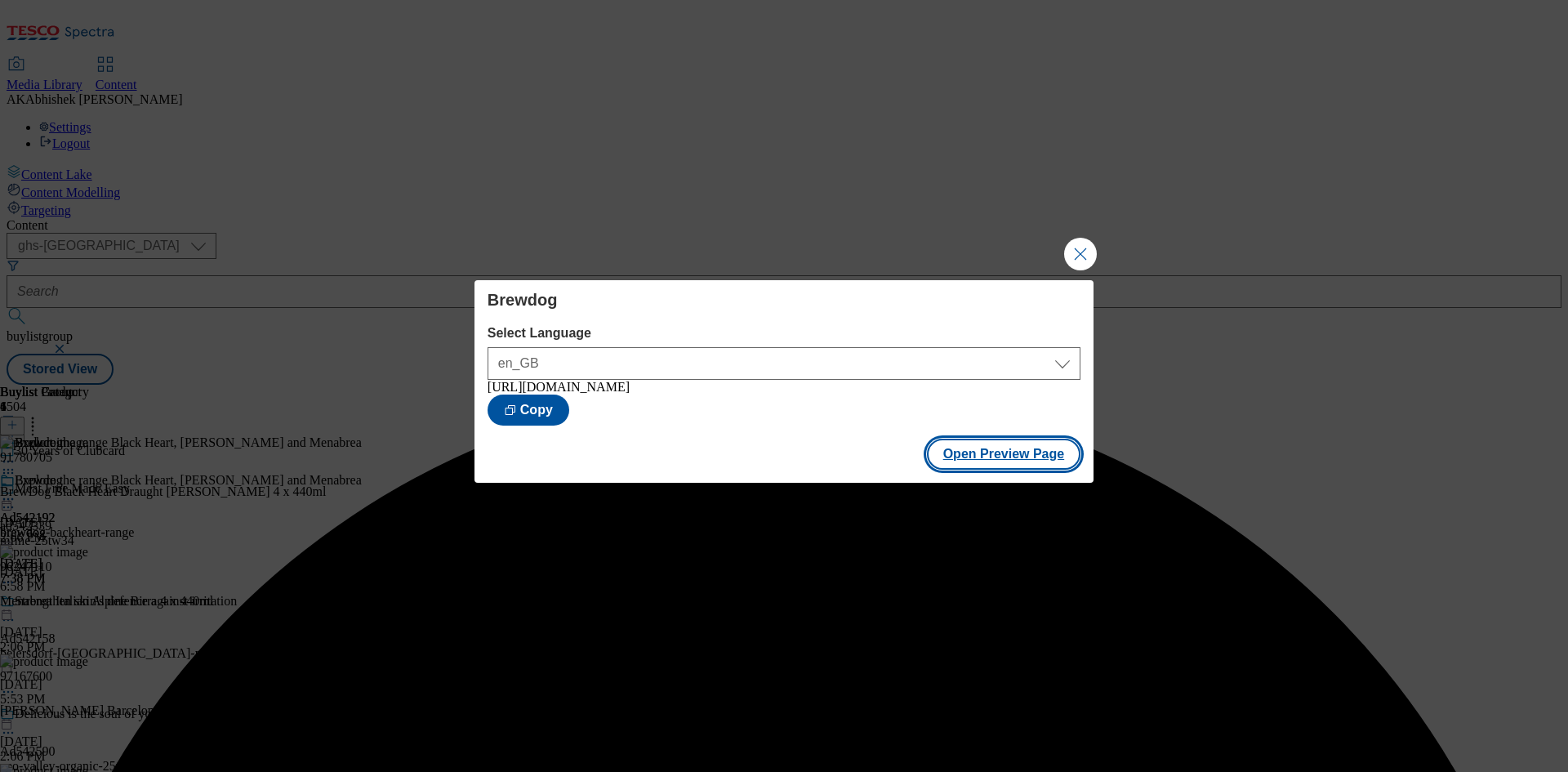
click at [1040, 457] on button "Open Preview Page" at bounding box center [1004, 454] width 155 height 31
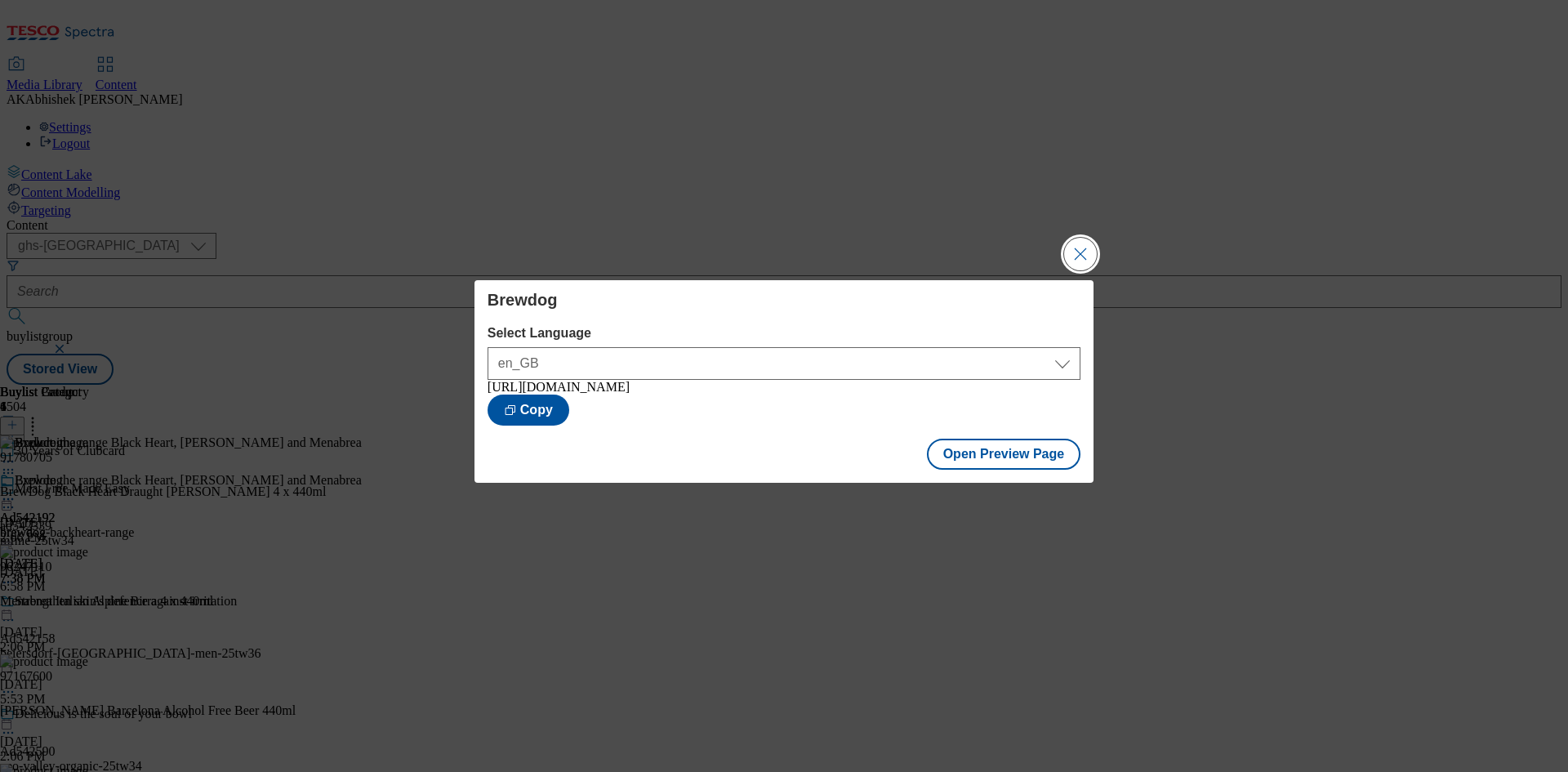
click at [1091, 250] on button "Close Modal" at bounding box center [1080, 254] width 33 height 33
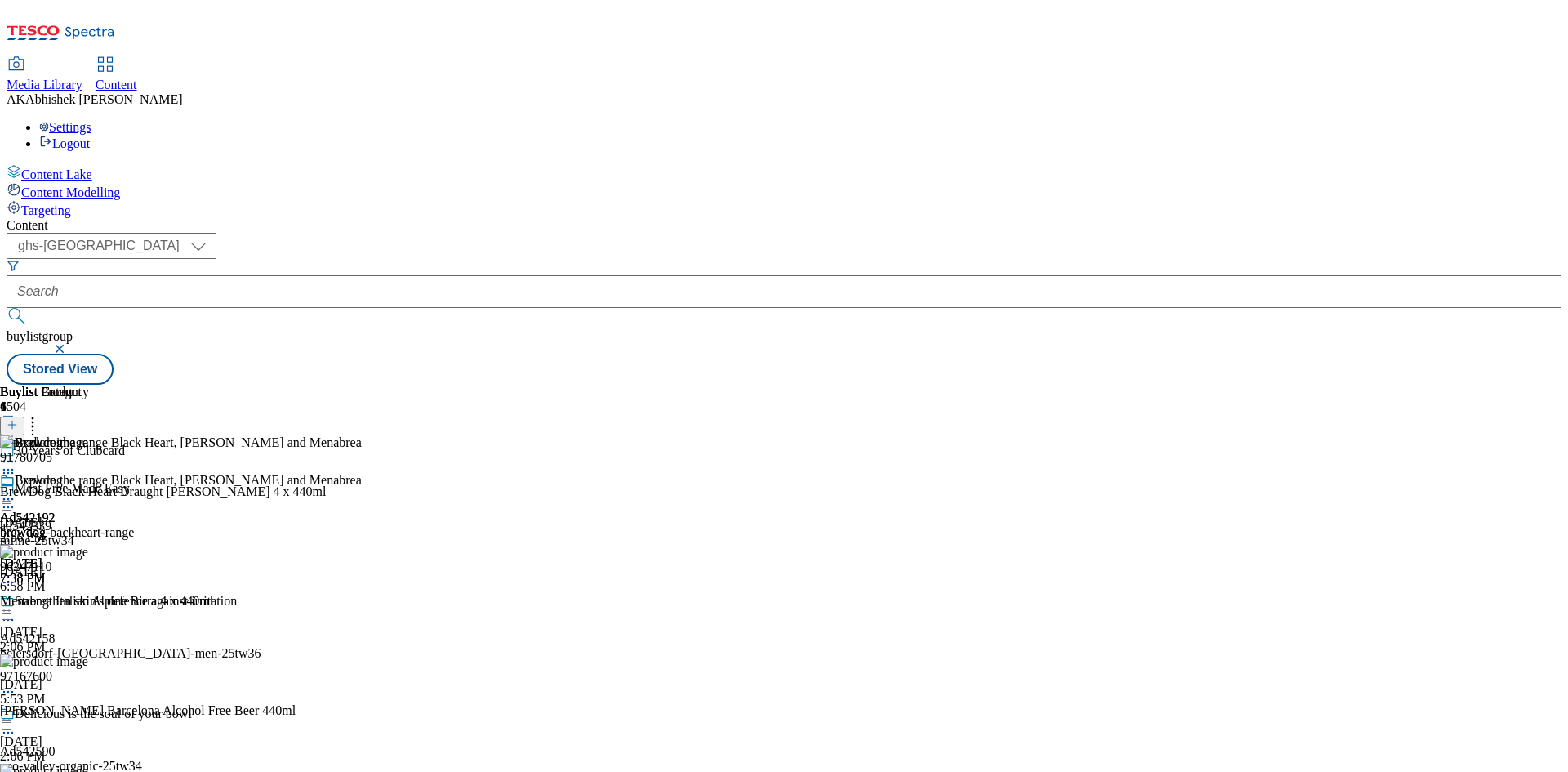
click at [134, 525] on div "brewdog-backheart-range" at bounding box center [66, 532] width 134 height 15
click at [16, 491] on icon at bounding box center [8, 499] width 16 height 16
click at [87, 659] on span "Publish" at bounding box center [68, 665] width 36 height 12
